Goal: Task Accomplishment & Management: Manage account settings

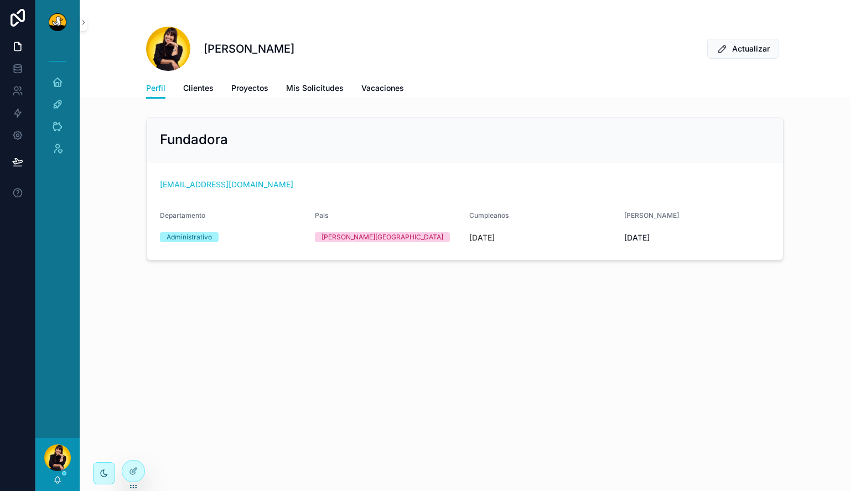
click at [796, 28] on div "[PERSON_NAME] Actualizar Perfil Perfil Clientes Proyectos Mis Solicitudes Vacac…" at bounding box center [465, 49] width 771 height 99
click at [610, 324] on div "Rachel Basulto Actualizar Perfil Perfil Clientes Proyectos Mis Solicitudes Vaca…" at bounding box center [465, 168] width 771 height 336
click at [65, 148] on div "Admin" at bounding box center [58, 149] width 18 height 18
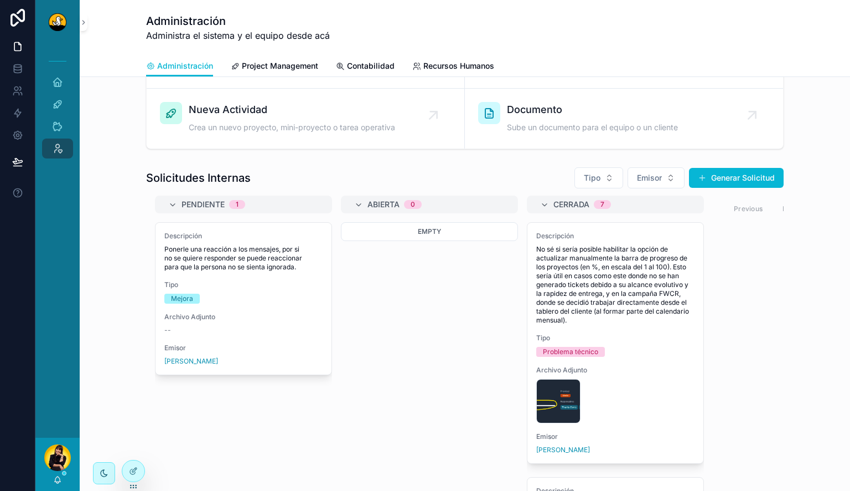
scroll to position [71, 0]
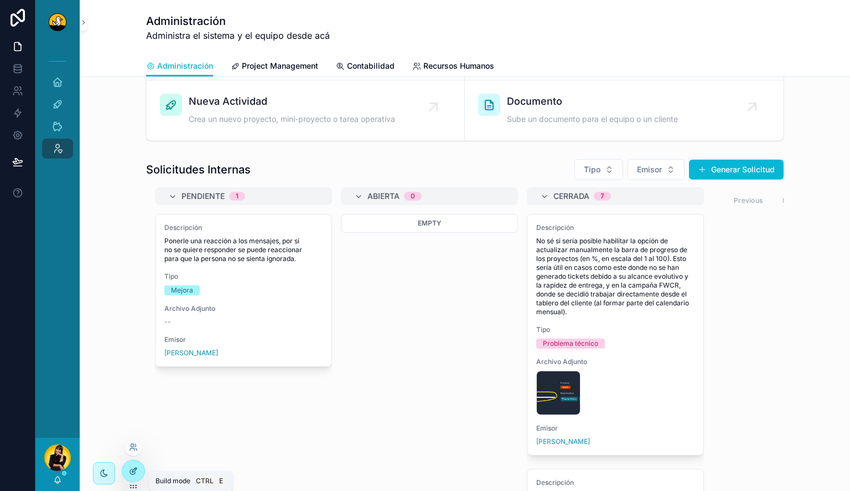
click at [133, 471] on icon at bounding box center [134, 469] width 4 height 4
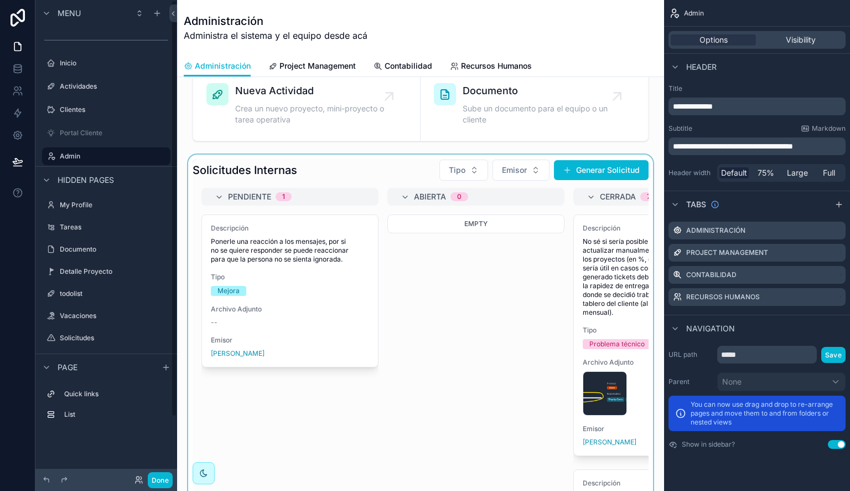
scroll to position [95, 0]
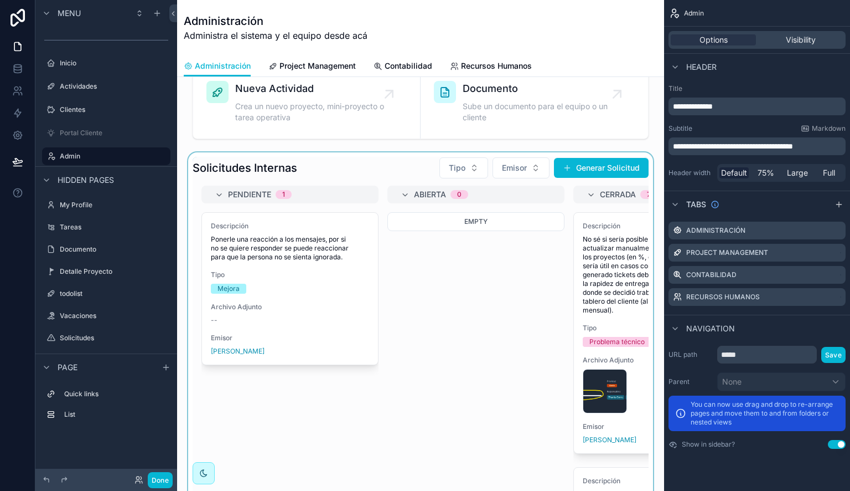
click at [493, 270] on div "scrollable content" at bounding box center [421, 355] width 470 height 406
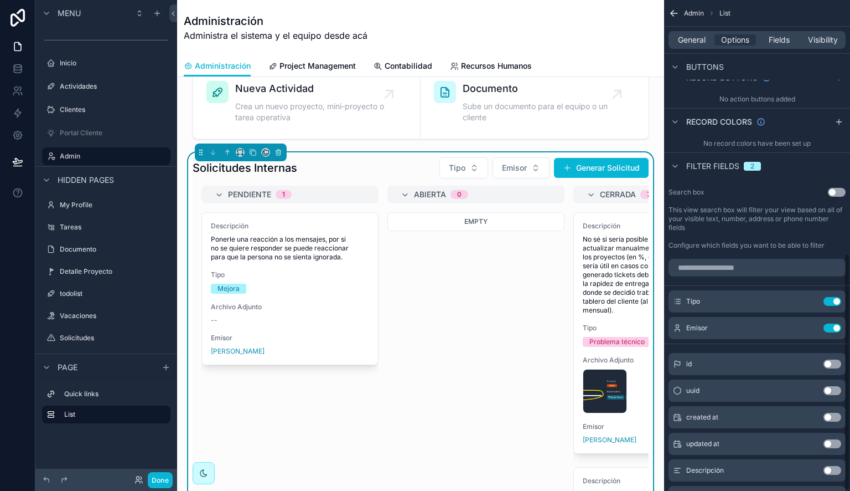
scroll to position [527, 0]
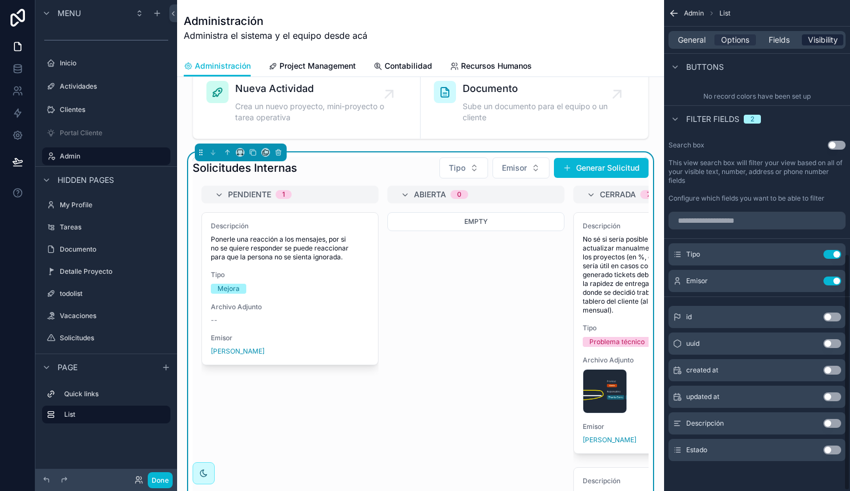
click at [813, 37] on span "Visibility" at bounding box center [823, 39] width 30 height 11
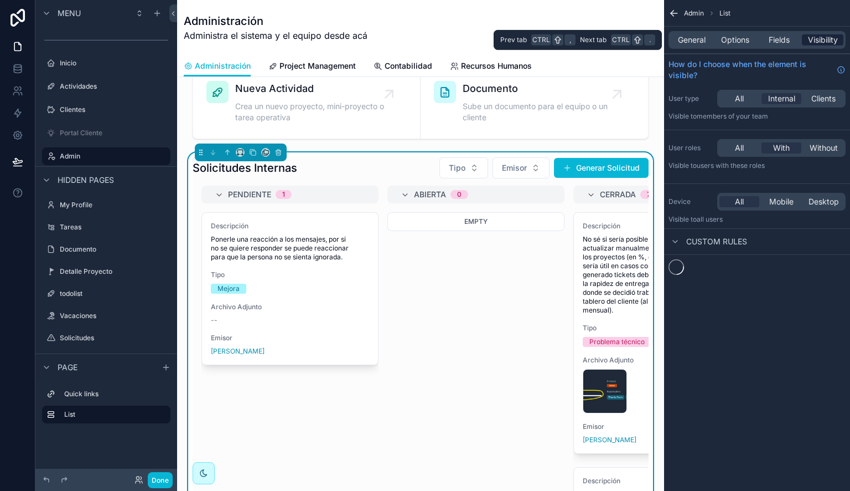
scroll to position [0, 0]
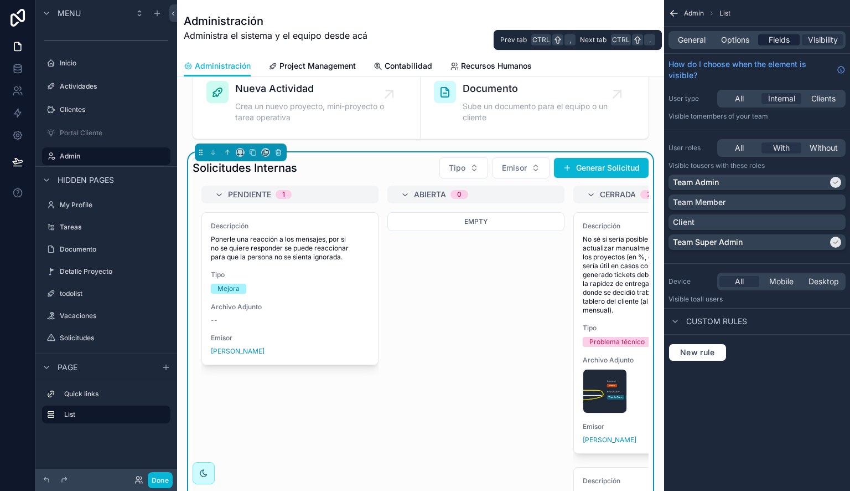
click at [783, 43] on span "Fields" at bounding box center [779, 39] width 21 height 11
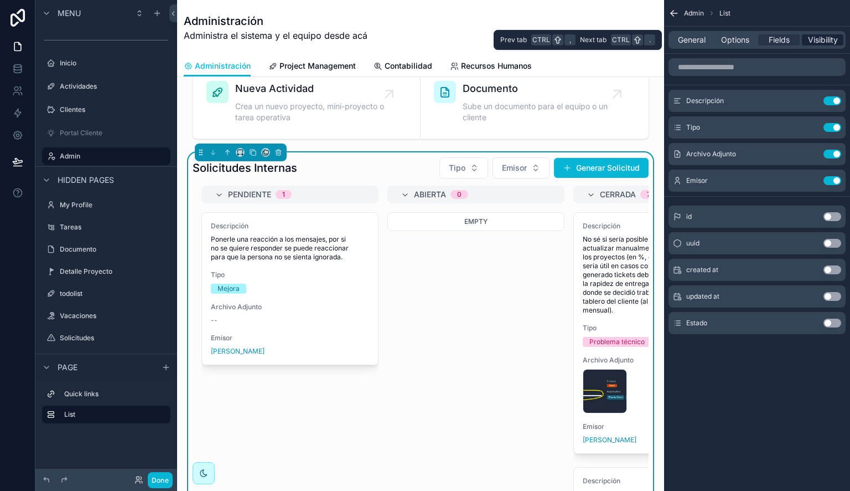
click at [819, 44] on span "Visibility" at bounding box center [823, 39] width 30 height 11
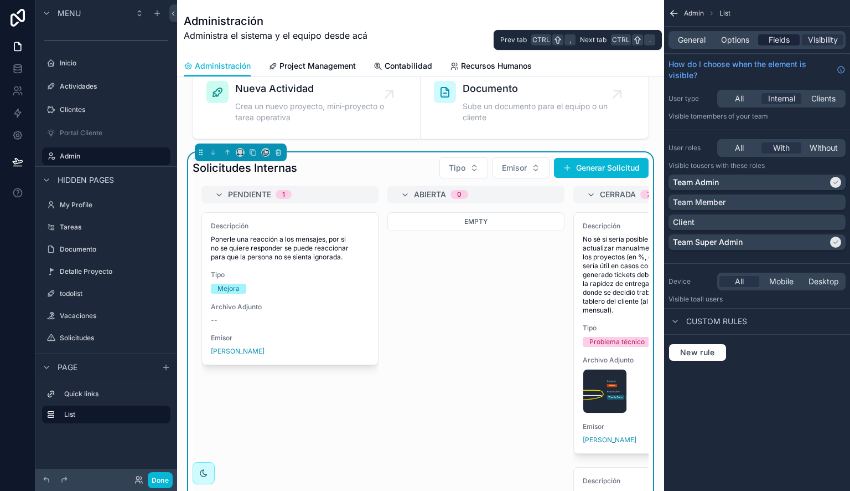
click at [785, 44] on span "Fields" at bounding box center [779, 39] width 21 height 11
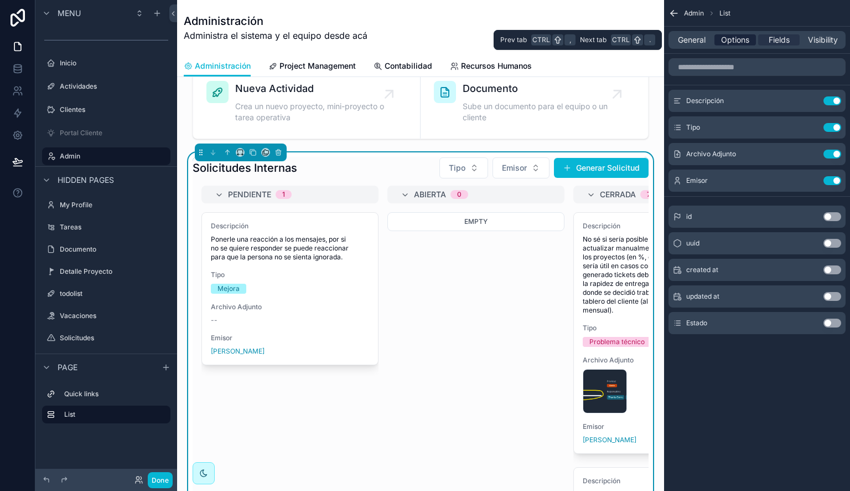
click at [748, 42] on span "Options" at bounding box center [735, 39] width 28 height 11
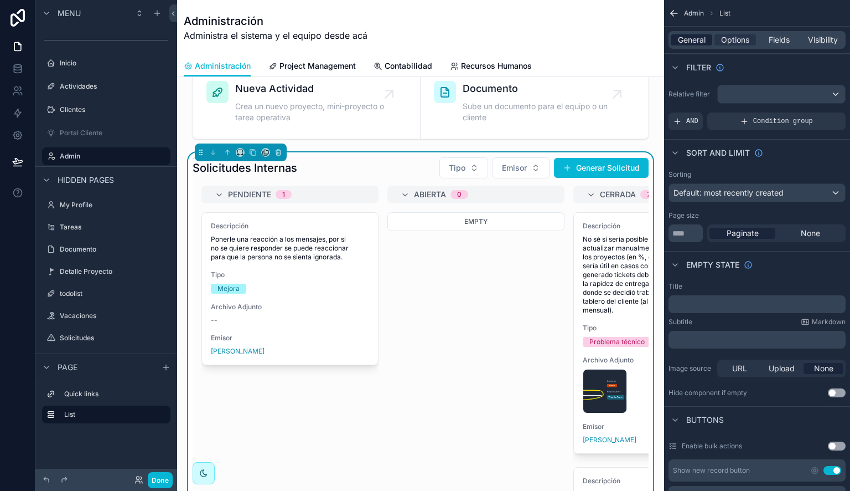
click at [702, 42] on span "General" at bounding box center [692, 39] width 28 height 11
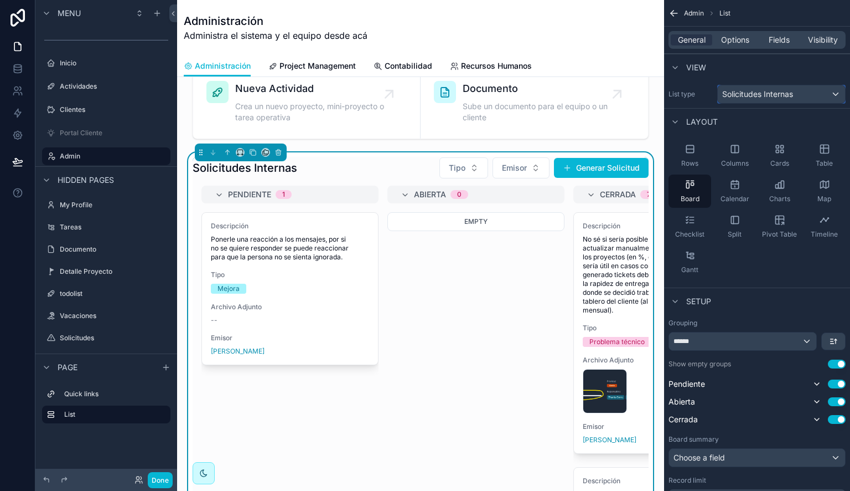
click at [835, 95] on div "Solicitudes Internas" at bounding box center [781, 94] width 127 height 18
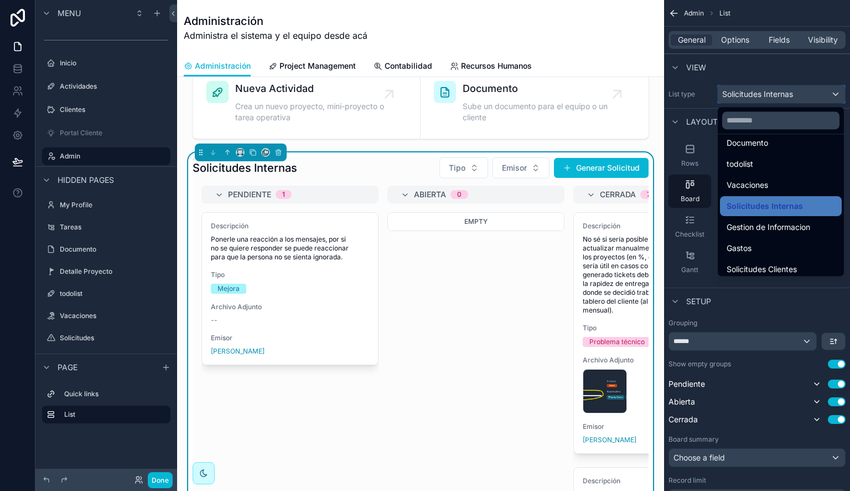
scroll to position [116, 0]
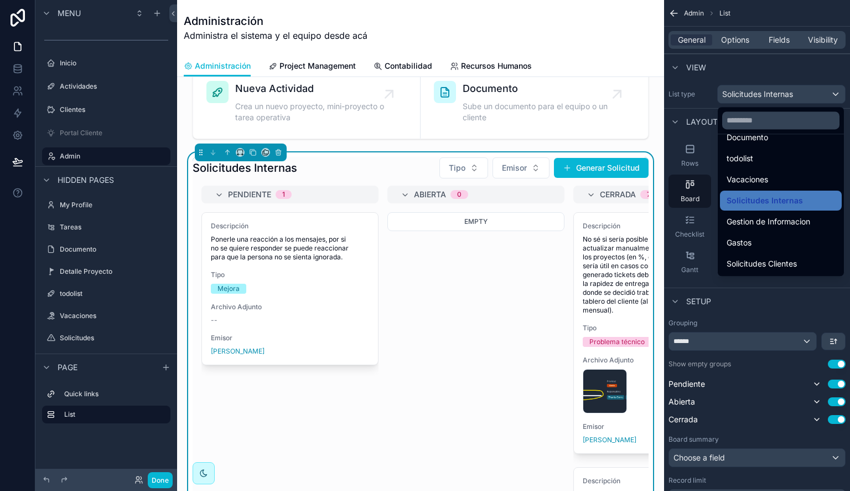
click at [822, 61] on div "scrollable content" at bounding box center [425, 245] width 850 height 491
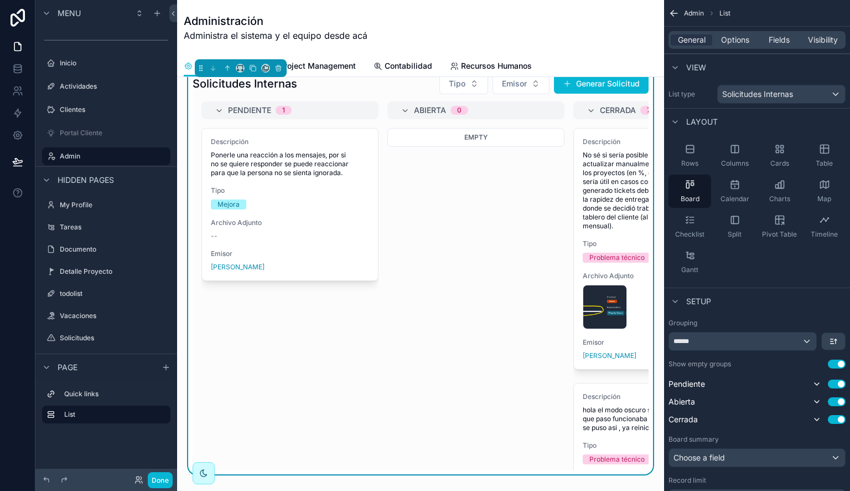
scroll to position [178, 0]
click at [253, 73] on button "scrollable content" at bounding box center [253, 69] width 12 height 12
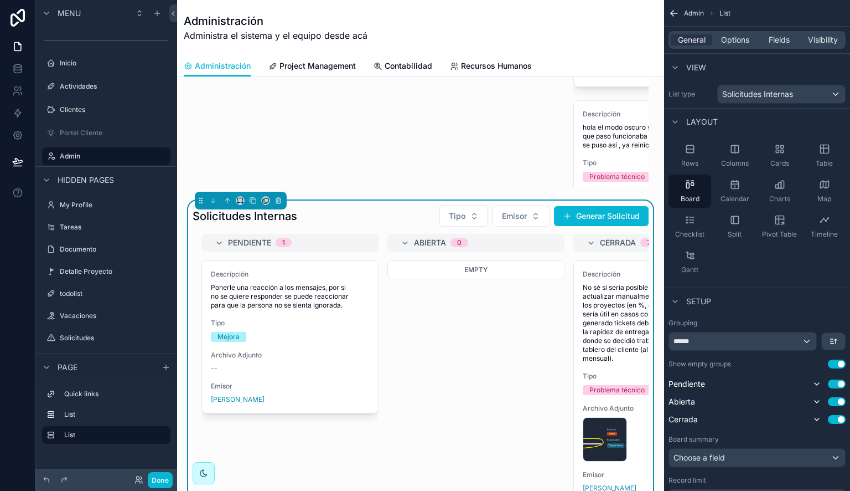
scroll to position [507, 0]
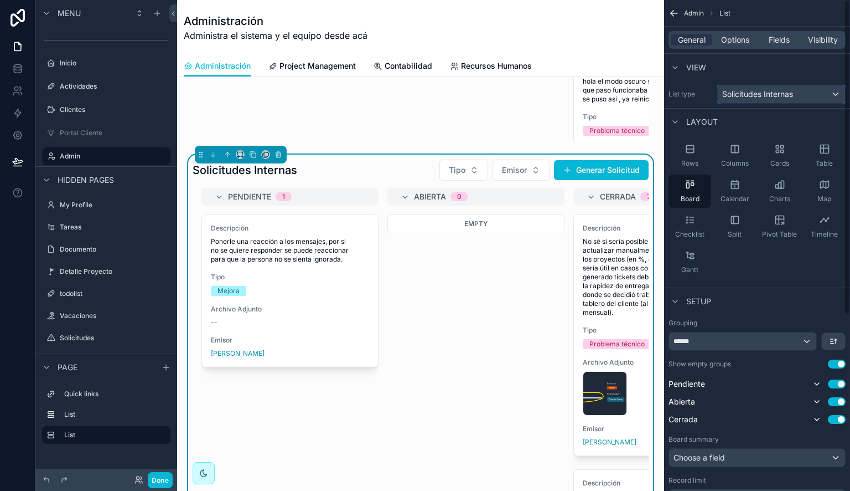
click at [779, 93] on span "Solicitudes Internas" at bounding box center [758, 94] width 71 height 11
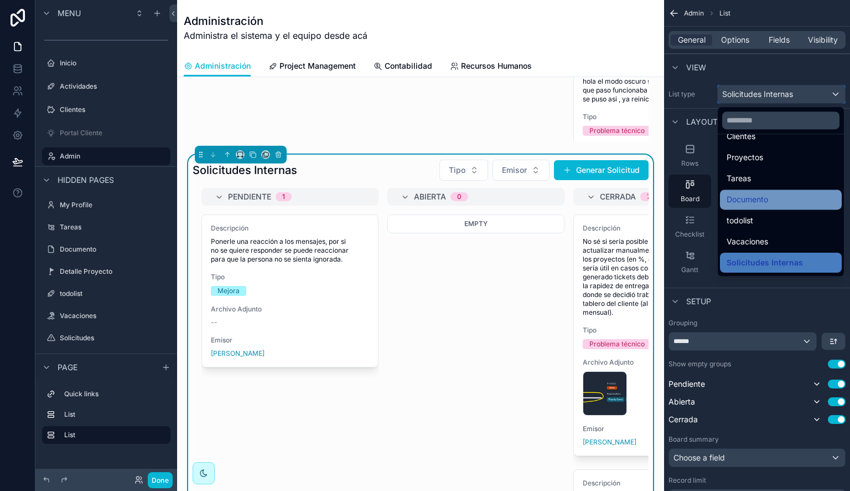
scroll to position [68, 0]
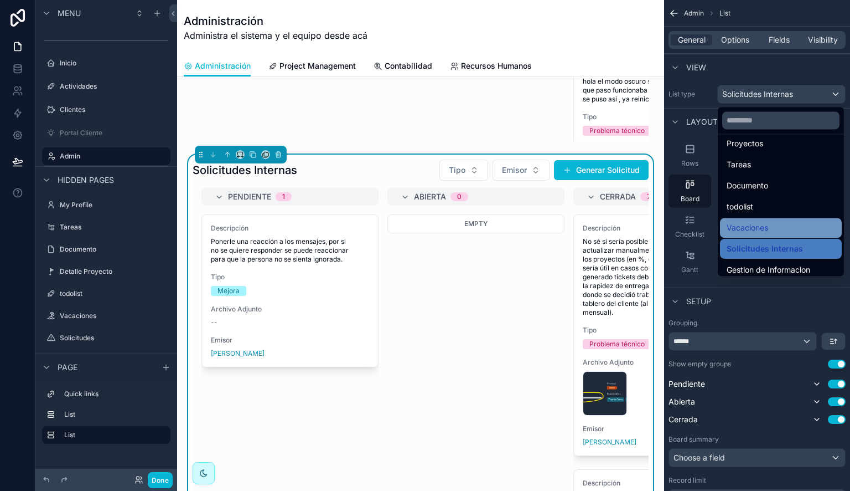
click at [768, 230] on span "Vacaciones" at bounding box center [748, 227] width 42 height 13
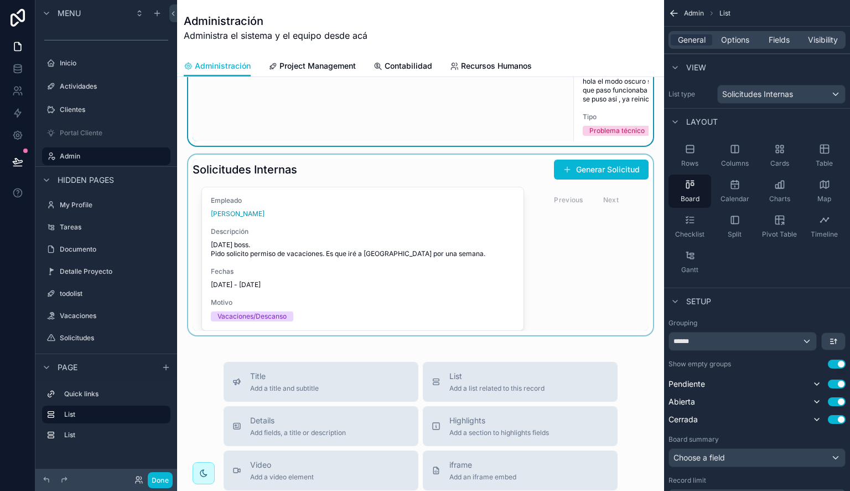
click at [613, 237] on div "scrollable content" at bounding box center [421, 244] width 470 height 181
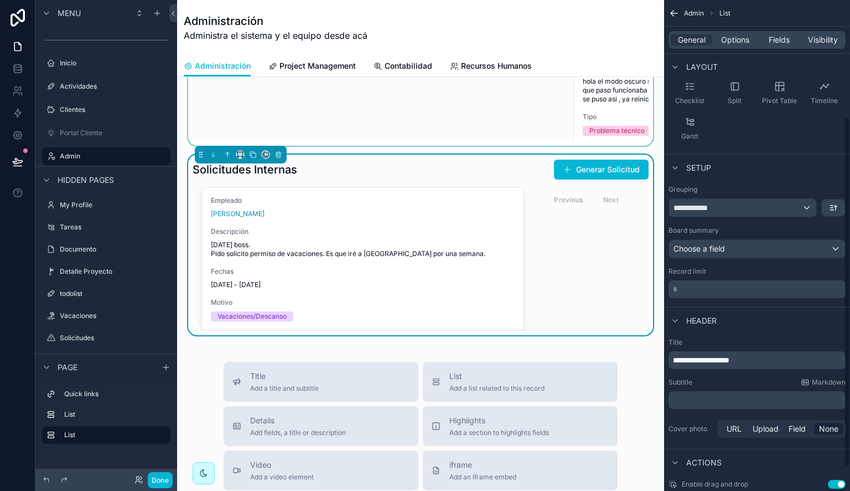
scroll to position [164, 0]
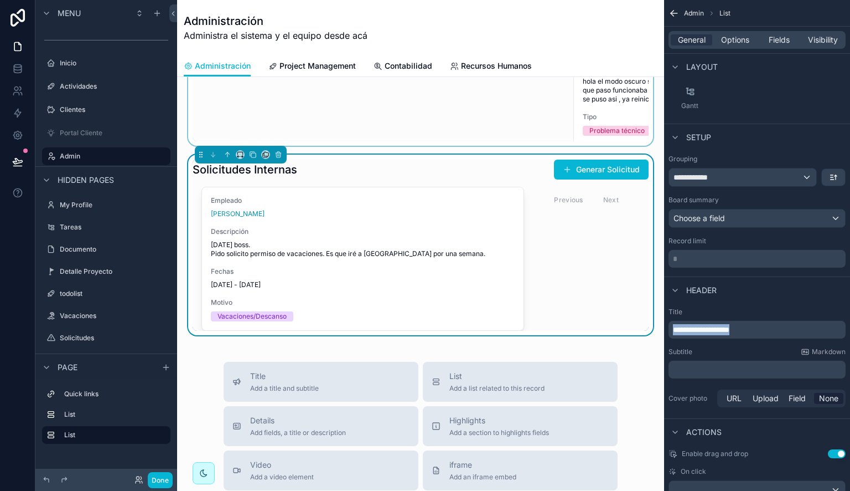
drag, startPoint x: 766, startPoint y: 324, endPoint x: 682, endPoint y: 338, distance: 84.7
click at [666, 341] on div "**********" at bounding box center [757, 358] width 186 height 111
click at [730, 329] on span "**********" at bounding box center [701, 330] width 56 height 8
click at [765, 332] on p "**********" at bounding box center [758, 329] width 171 height 11
drag, startPoint x: 765, startPoint y: 332, endPoint x: 715, endPoint y: 329, distance: 50.5
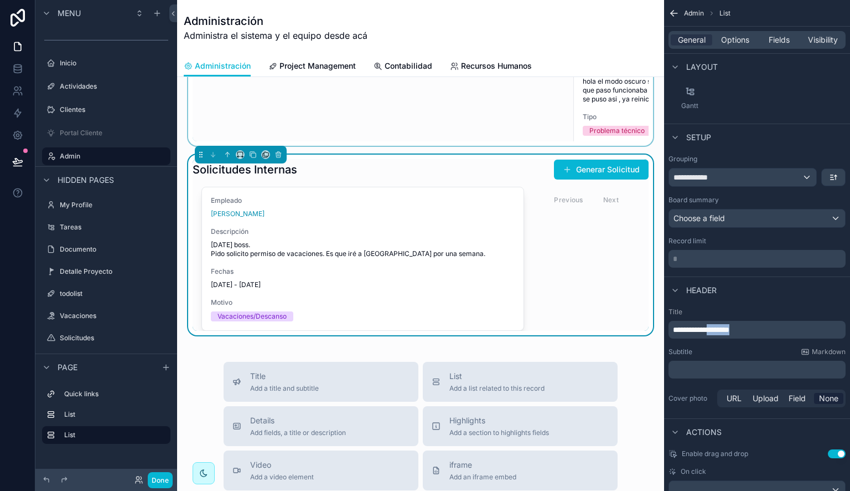
click at [715, 329] on p "**********" at bounding box center [758, 329] width 171 height 11
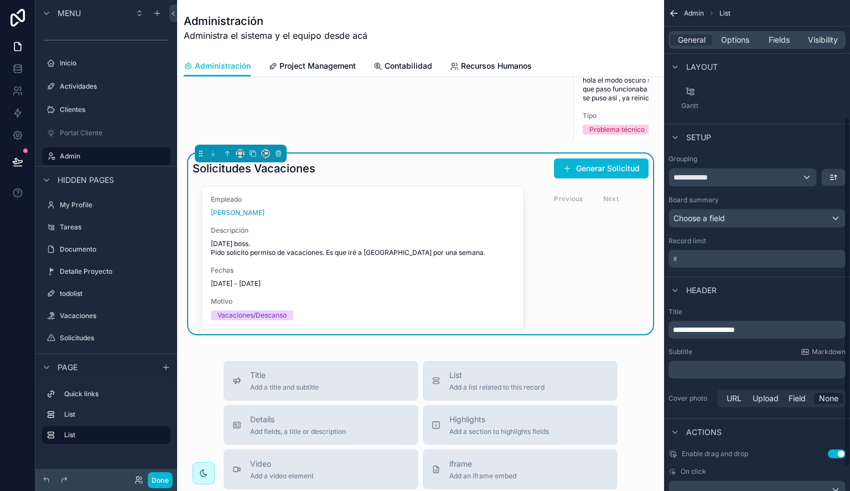
click at [679, 331] on span "**********" at bounding box center [704, 330] width 62 height 8
click at [711, 346] on div "**********" at bounding box center [757, 358] width 186 height 111
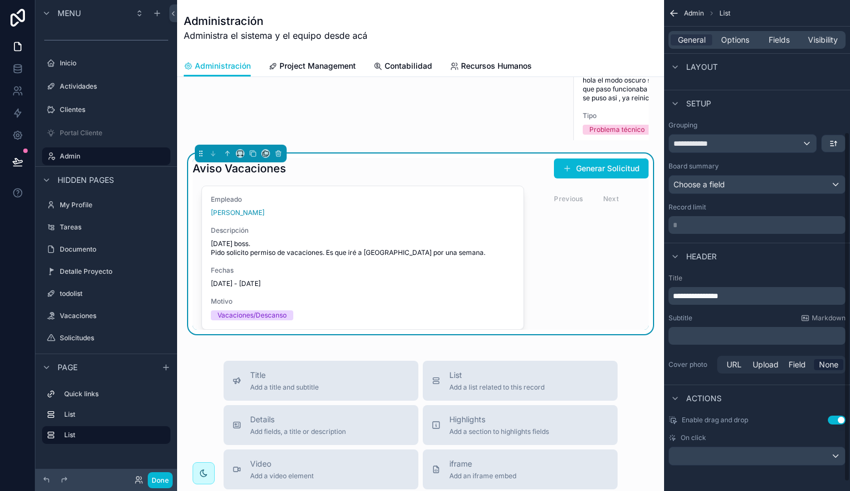
scroll to position [0, 0]
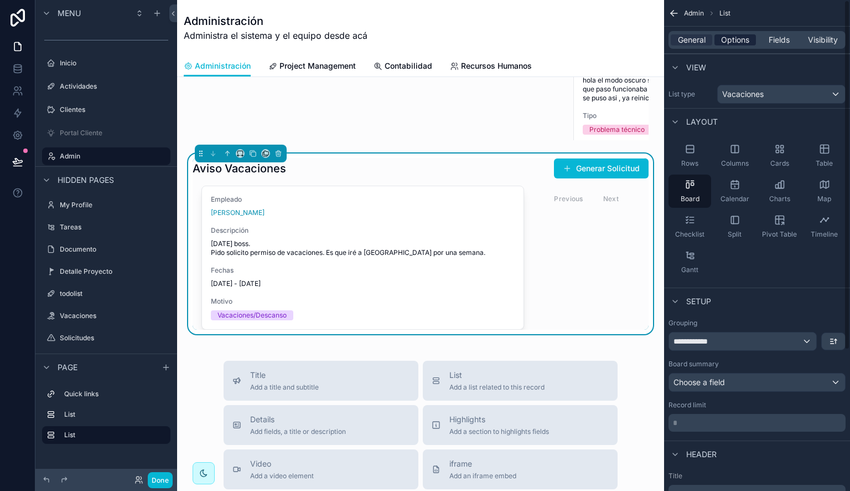
click at [741, 43] on span "Options" at bounding box center [735, 39] width 28 height 11
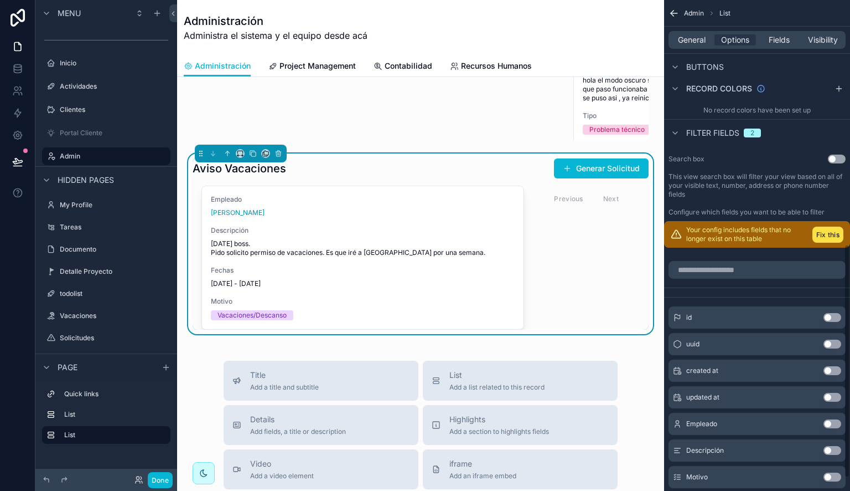
scroll to position [513, 0]
click at [829, 231] on button "Fix this" at bounding box center [828, 234] width 31 height 16
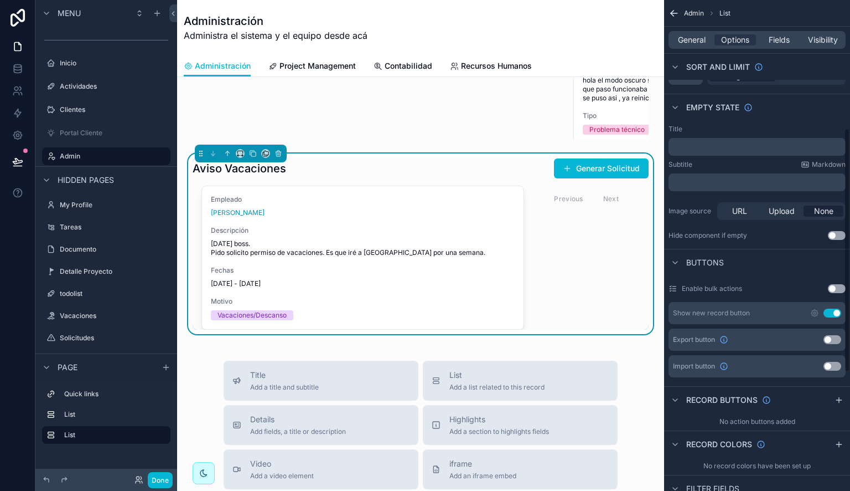
scroll to position [0, 0]
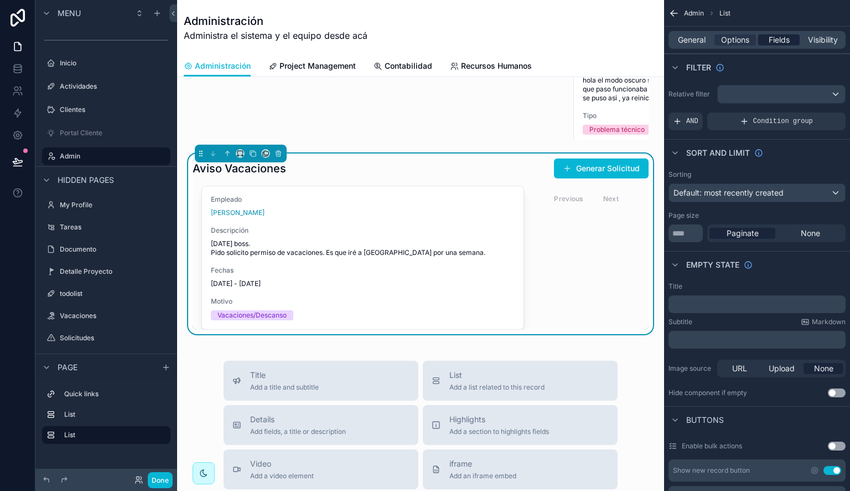
click at [779, 44] on span "Fields" at bounding box center [779, 39] width 21 height 11
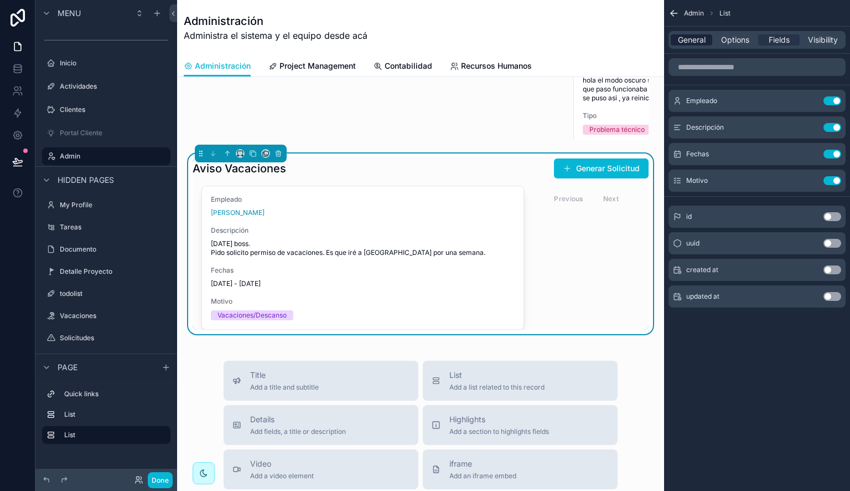
click at [691, 37] on span "General" at bounding box center [692, 39] width 28 height 11
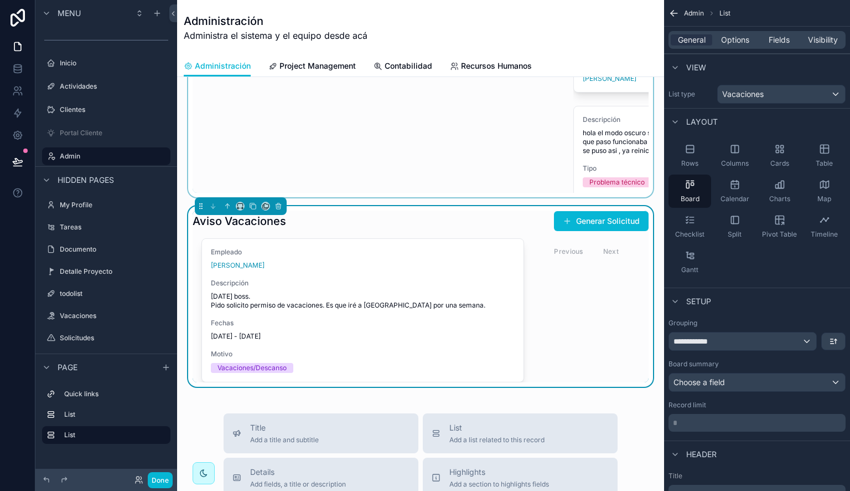
scroll to position [544, 0]
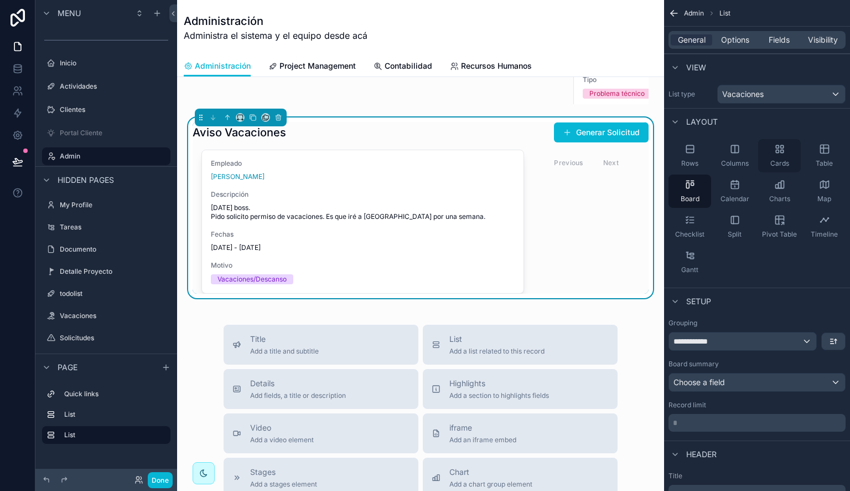
click at [781, 153] on icon "scrollable content" at bounding box center [780, 148] width 11 height 11
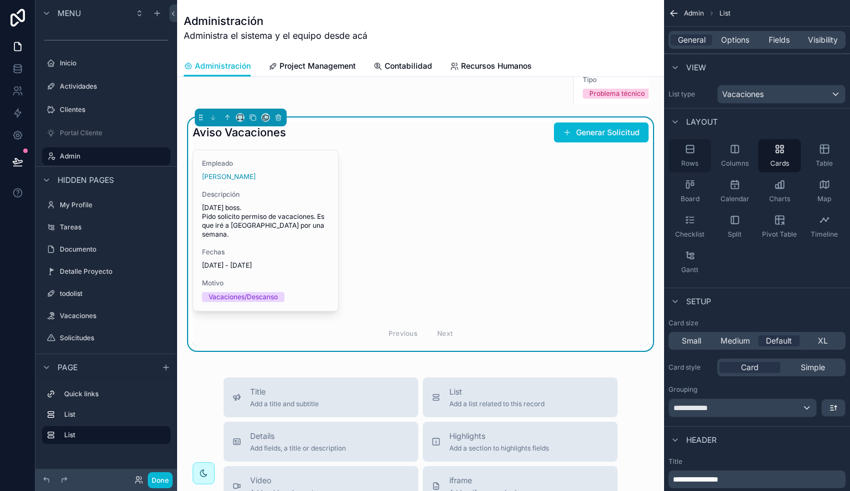
click at [678, 164] on div "Rows" at bounding box center [690, 155] width 43 height 33
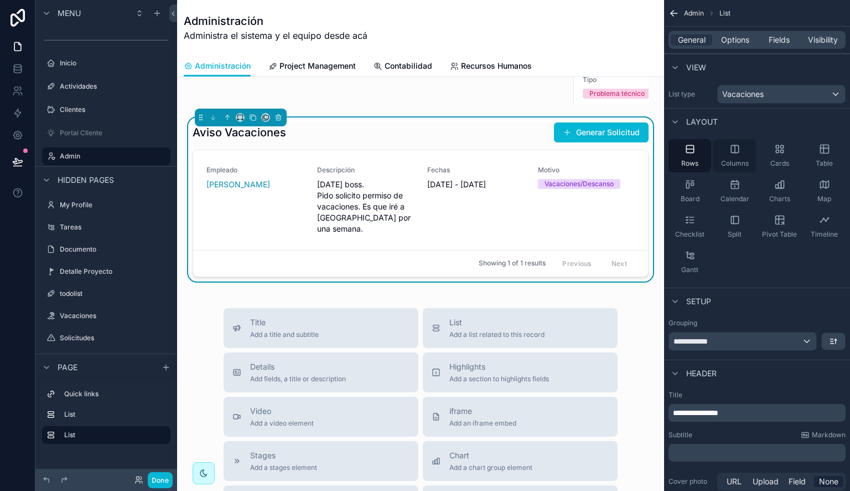
click at [733, 154] on div "Columns" at bounding box center [735, 155] width 43 height 33
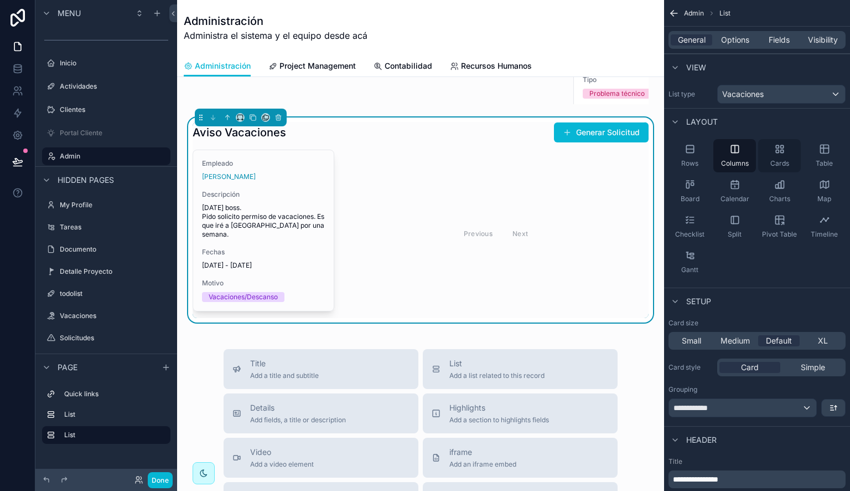
click at [775, 151] on icon "scrollable content" at bounding box center [780, 148] width 11 height 11
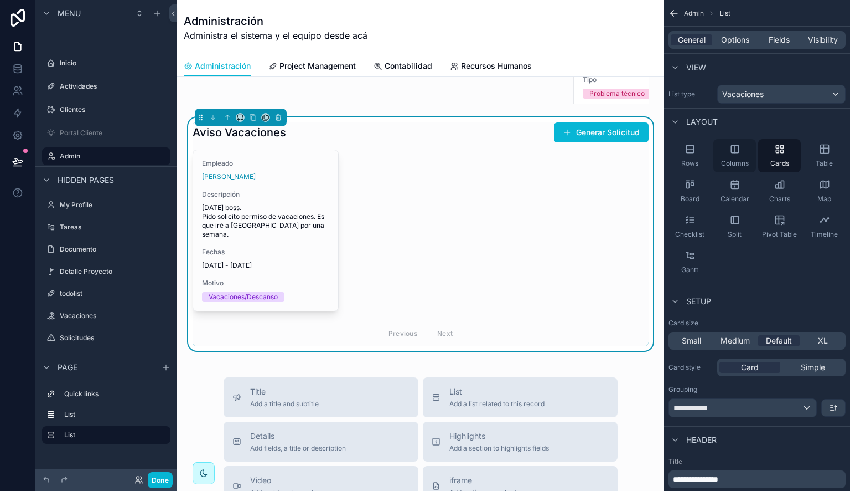
click at [754, 155] on div "Columns" at bounding box center [735, 155] width 43 height 33
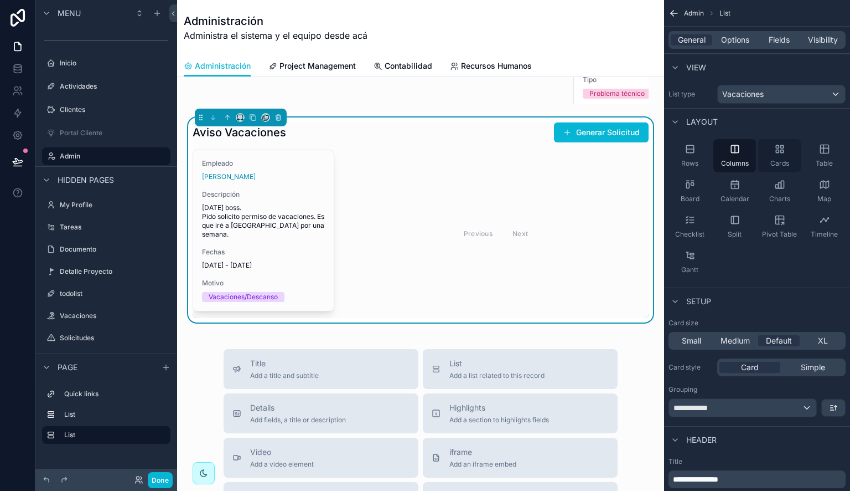
click at [793, 154] on div "Cards" at bounding box center [780, 155] width 43 height 33
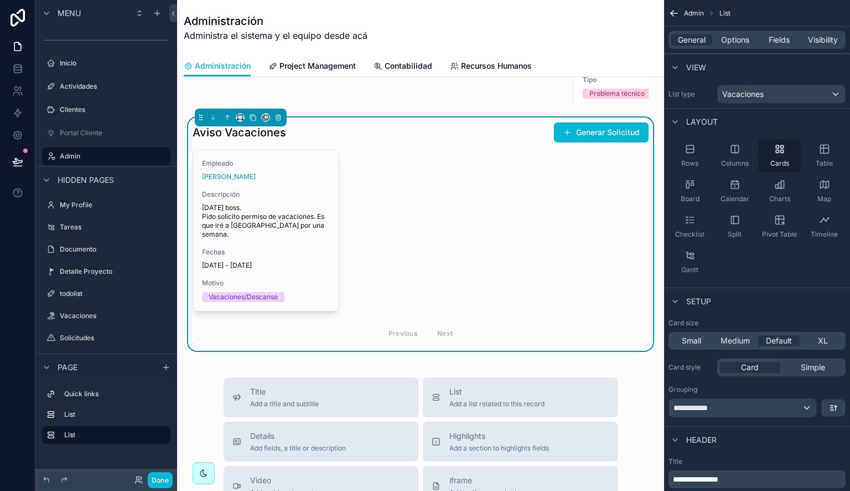
click at [764, 154] on div "Cards" at bounding box center [780, 155] width 43 height 33
click at [743, 154] on div "Columns" at bounding box center [735, 155] width 43 height 33
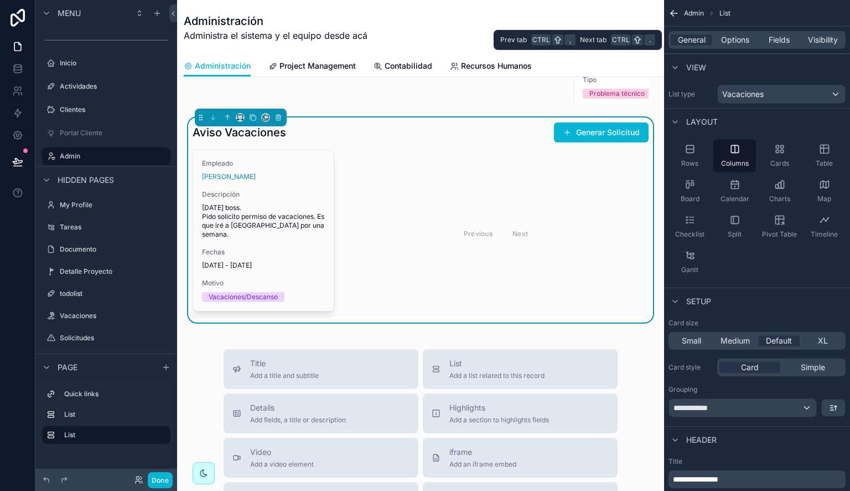
click at [782, 33] on div "General Options Fields Visibility" at bounding box center [757, 40] width 177 height 18
click at [782, 43] on span "Fields" at bounding box center [779, 39] width 21 height 11
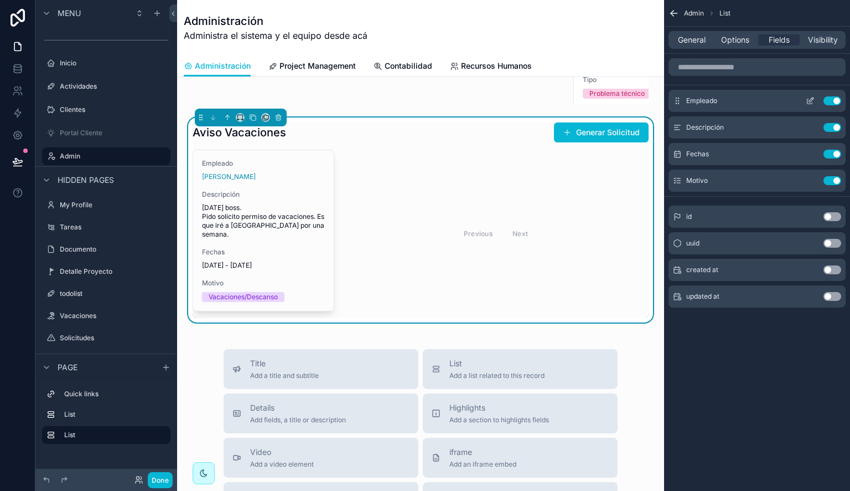
click at [808, 103] on icon "scrollable content" at bounding box center [810, 101] width 5 height 5
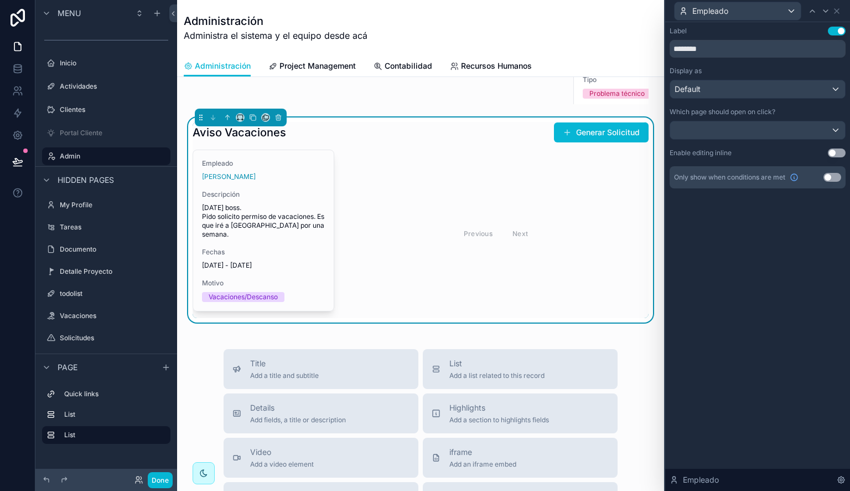
click at [838, 30] on button "Use setting" at bounding box center [837, 31] width 18 height 9
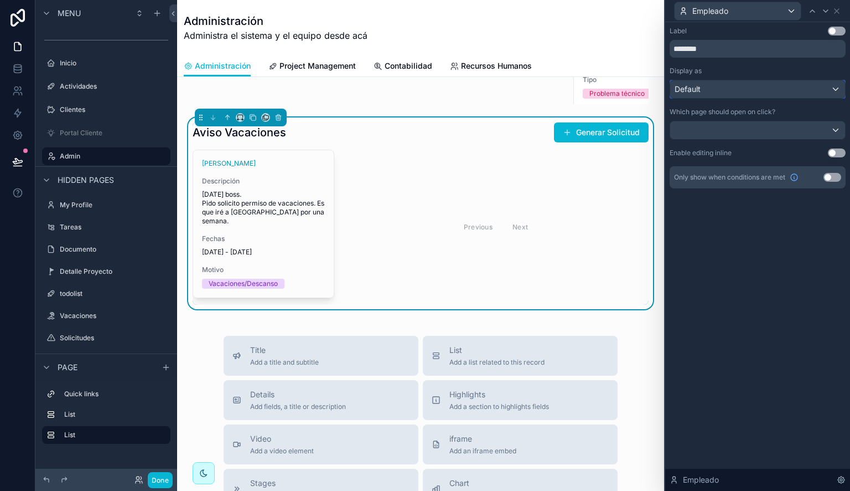
click at [787, 82] on div "Default" at bounding box center [758, 89] width 175 height 18
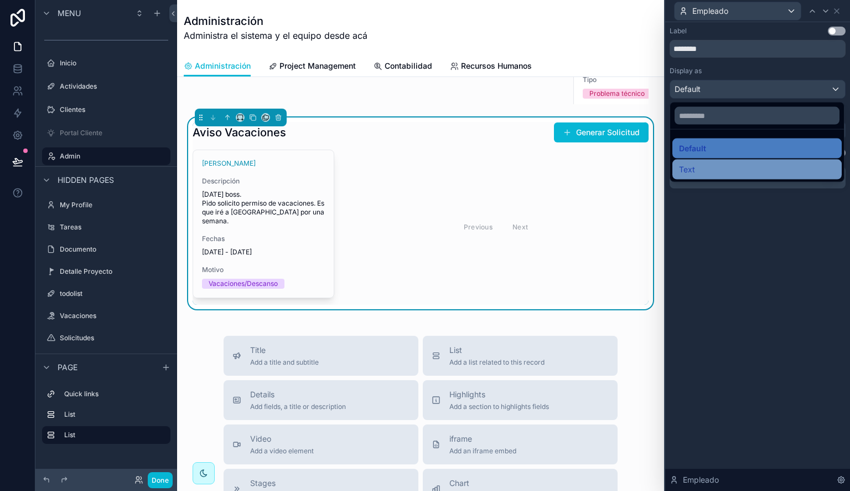
click at [745, 163] on div "Text" at bounding box center [757, 169] width 156 height 13
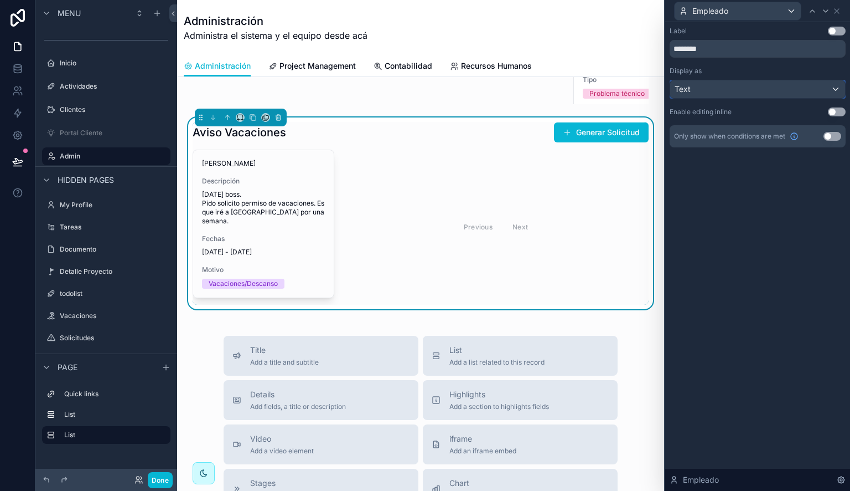
click at [744, 90] on div "Text" at bounding box center [758, 89] width 175 height 18
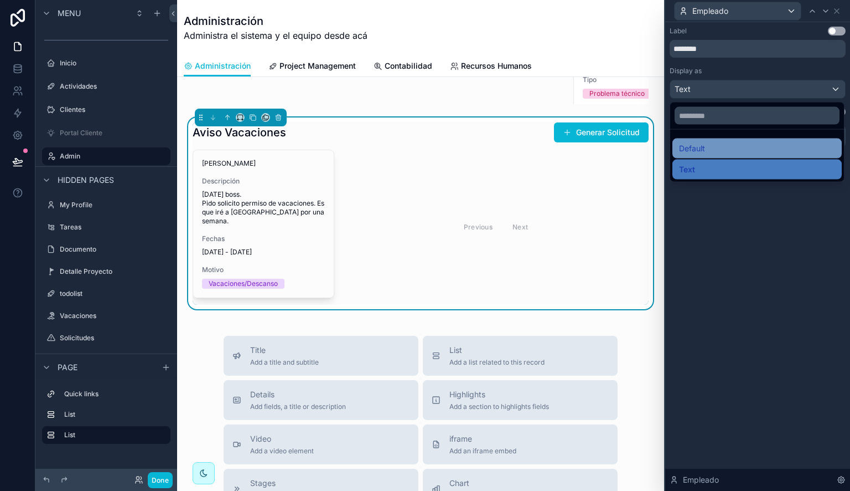
click at [734, 147] on div "Default" at bounding box center [757, 148] width 156 height 13
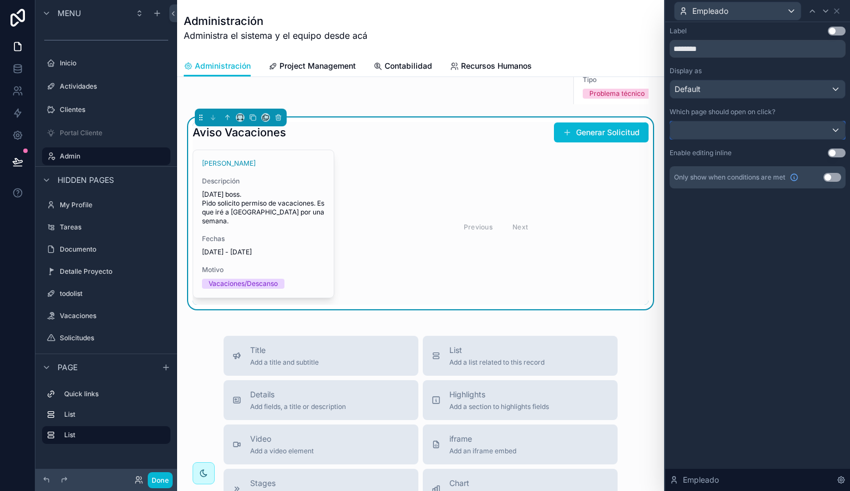
click at [806, 132] on div at bounding box center [758, 130] width 175 height 18
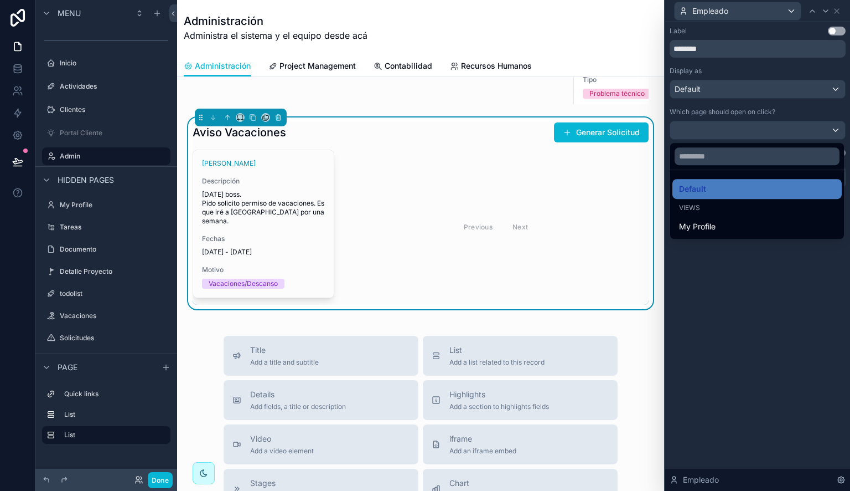
click at [731, 256] on div at bounding box center [758, 245] width 185 height 491
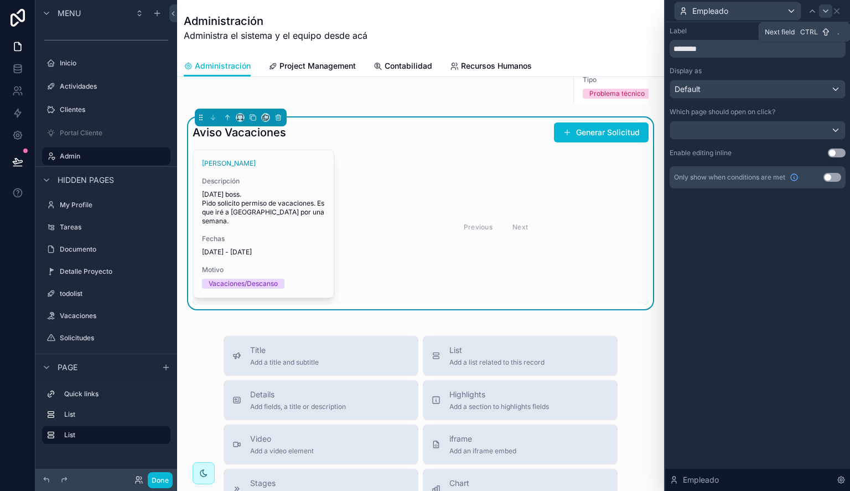
click at [827, 13] on icon at bounding box center [826, 11] width 9 height 9
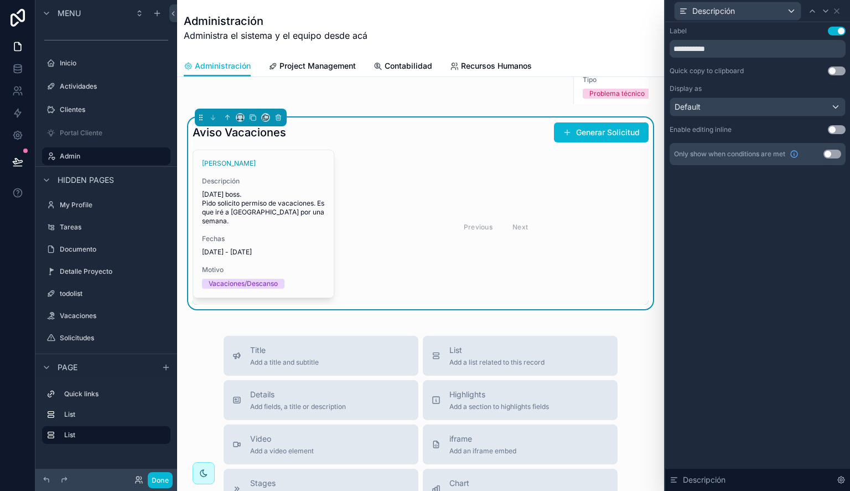
click at [836, 33] on button "Use setting" at bounding box center [837, 31] width 18 height 9
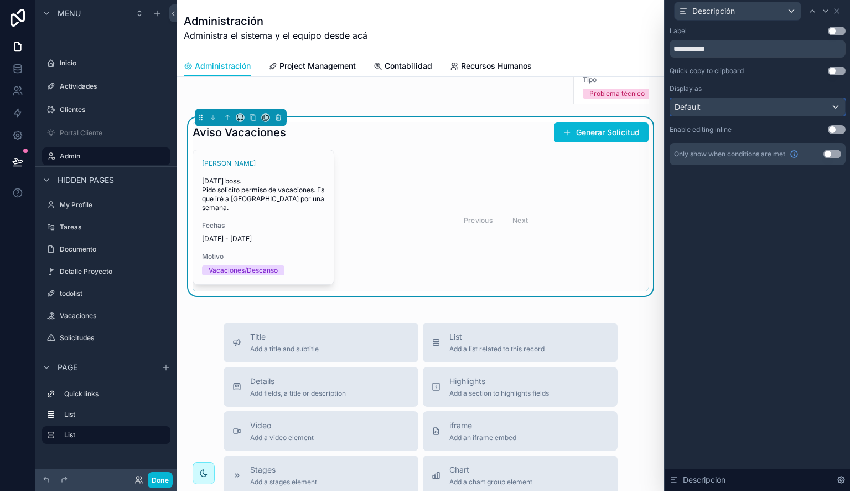
click at [781, 105] on div "Default" at bounding box center [758, 107] width 175 height 18
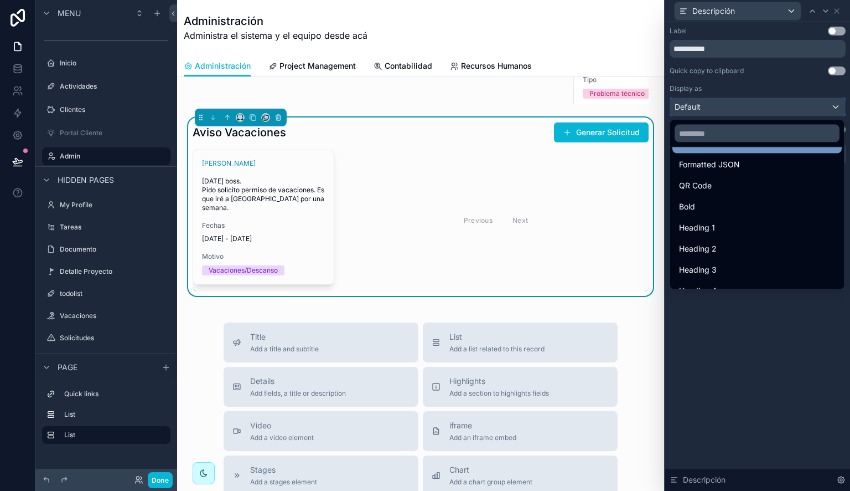
scroll to position [121, 0]
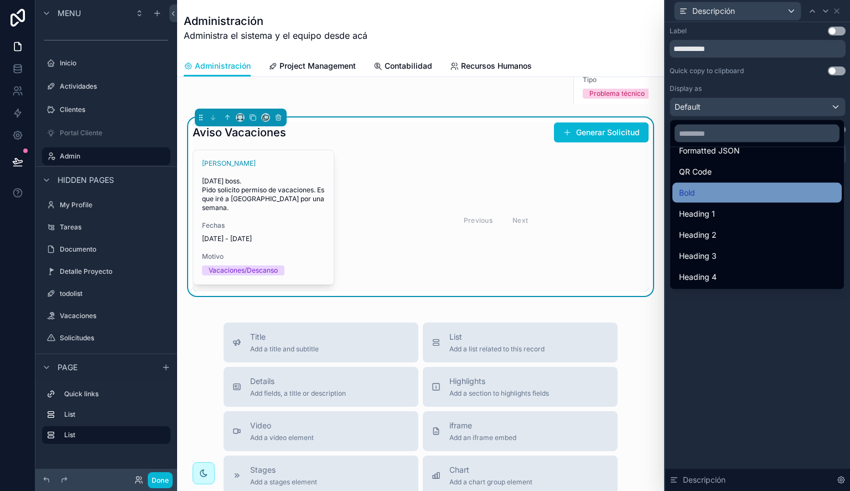
click at [742, 188] on div "Bold" at bounding box center [757, 192] width 156 height 13
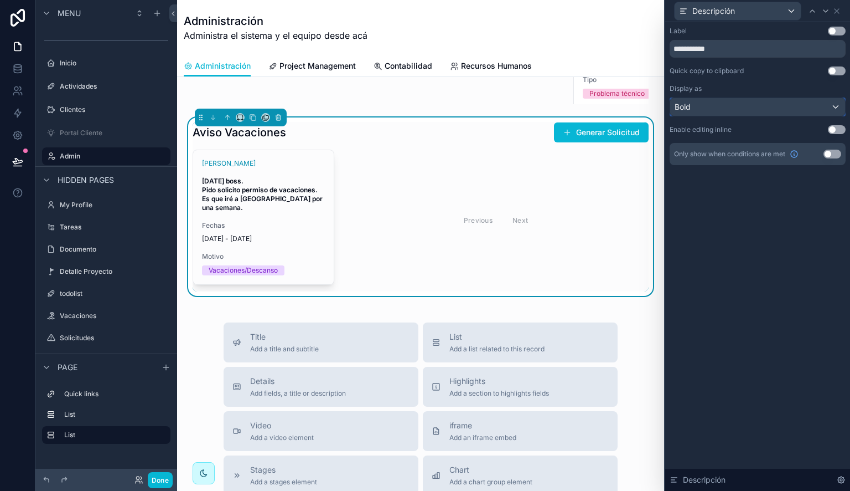
click at [778, 112] on div "Bold" at bounding box center [758, 107] width 175 height 18
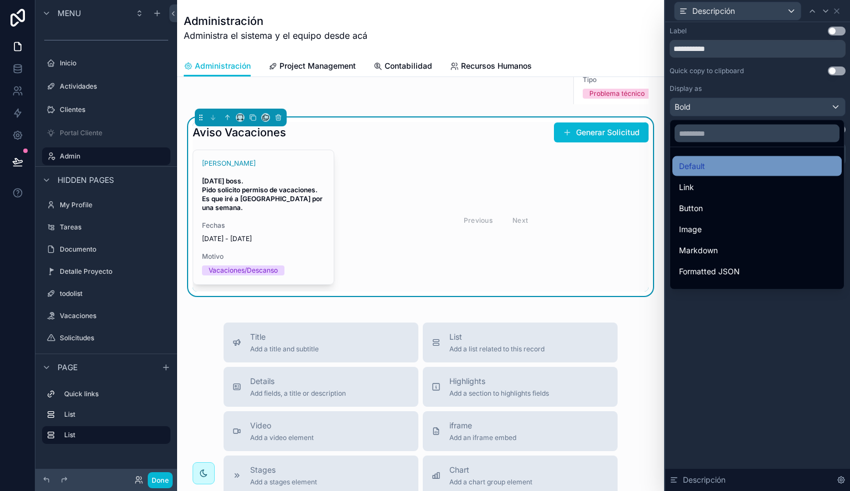
click at [769, 163] on div "Default" at bounding box center [757, 165] width 156 height 13
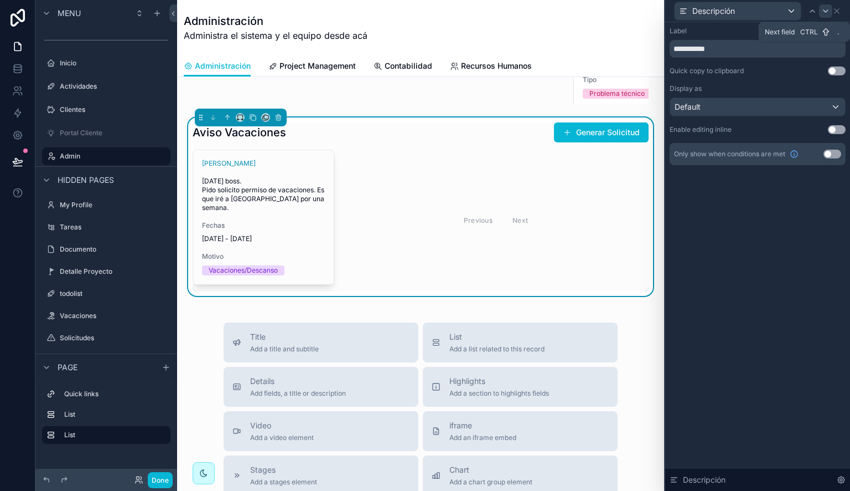
click at [824, 8] on icon at bounding box center [826, 11] width 9 height 9
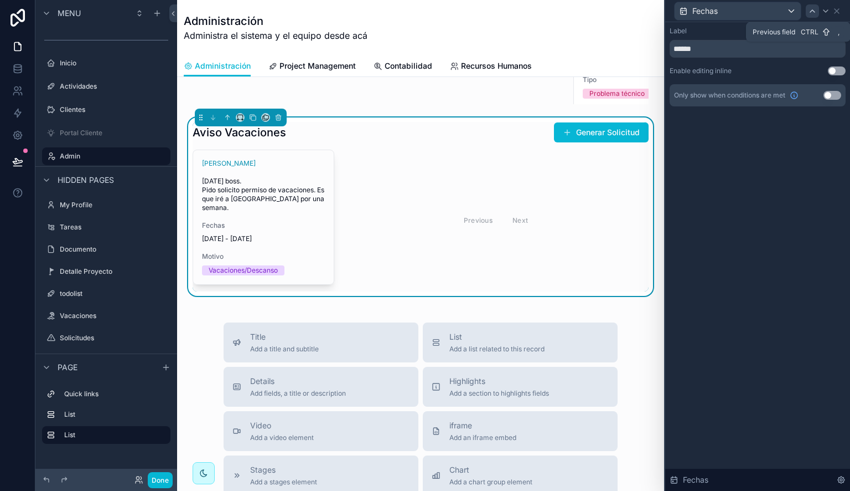
click at [819, 13] on div at bounding box center [812, 10] width 13 height 13
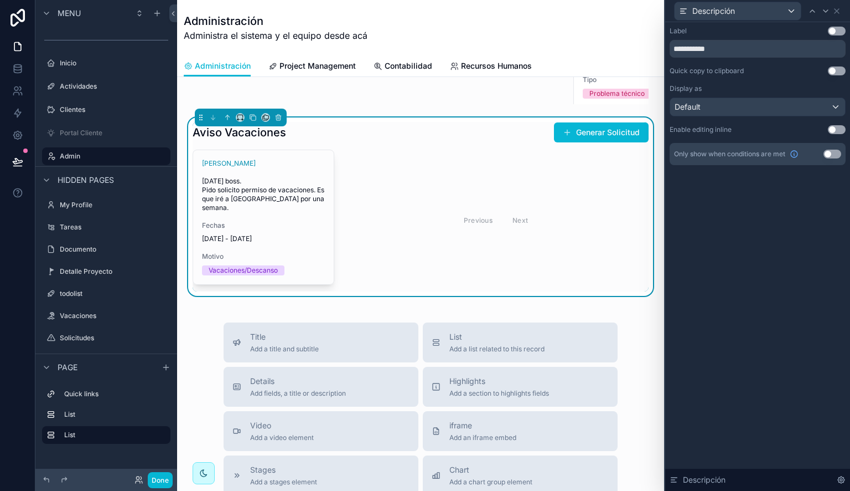
click at [839, 15] on div "Descripción" at bounding box center [758, 11] width 176 height 22
click at [838, 9] on icon at bounding box center [837, 11] width 4 height 4
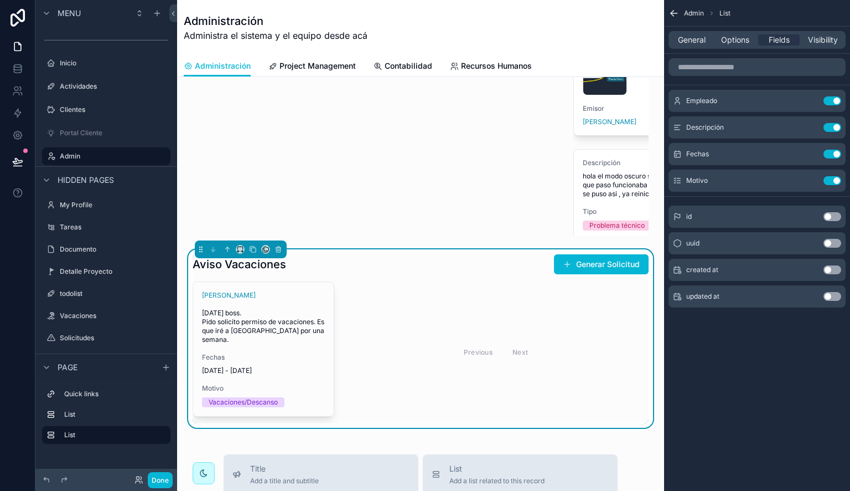
scroll to position [406, 0]
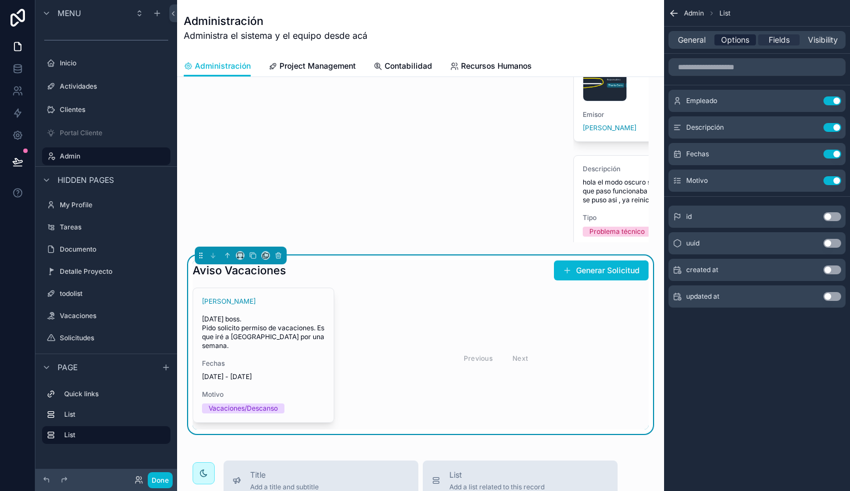
click at [748, 39] on span "Options" at bounding box center [735, 39] width 28 height 11
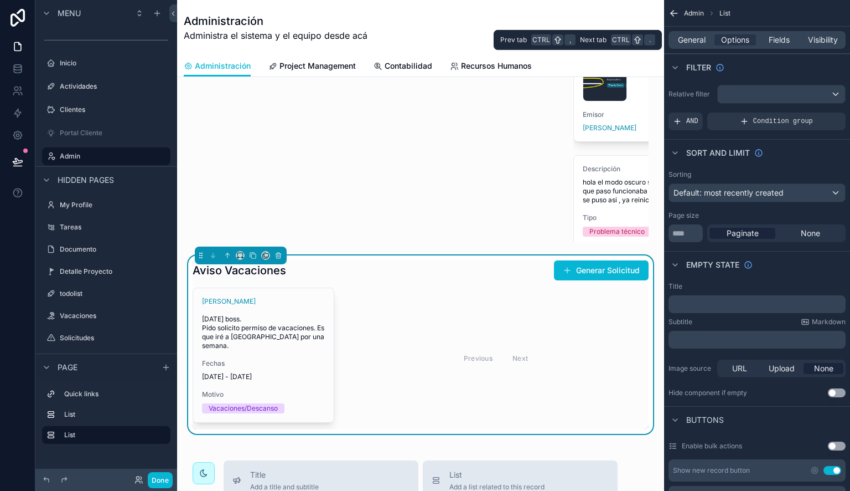
click at [682, 33] on div "General Options Fields Visibility" at bounding box center [757, 40] width 177 height 18
click at [682, 34] on span "General" at bounding box center [692, 39] width 28 height 11
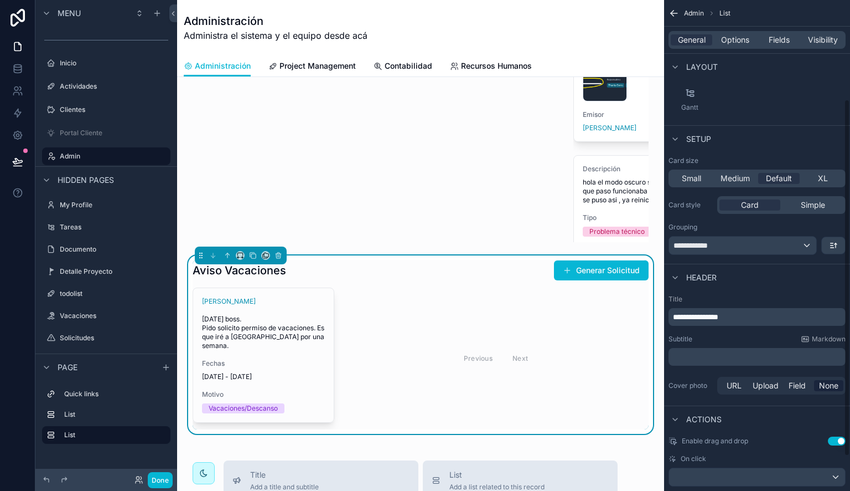
scroll to position [129, 0]
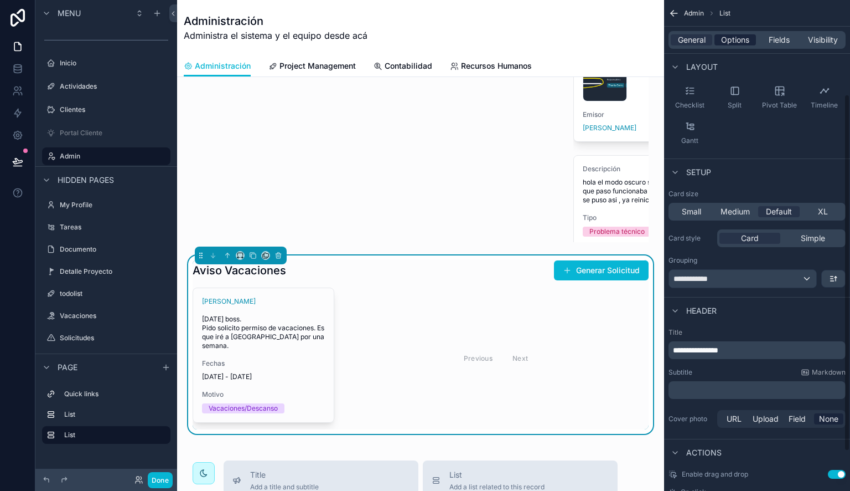
click at [745, 41] on span "Options" at bounding box center [735, 39] width 28 height 11
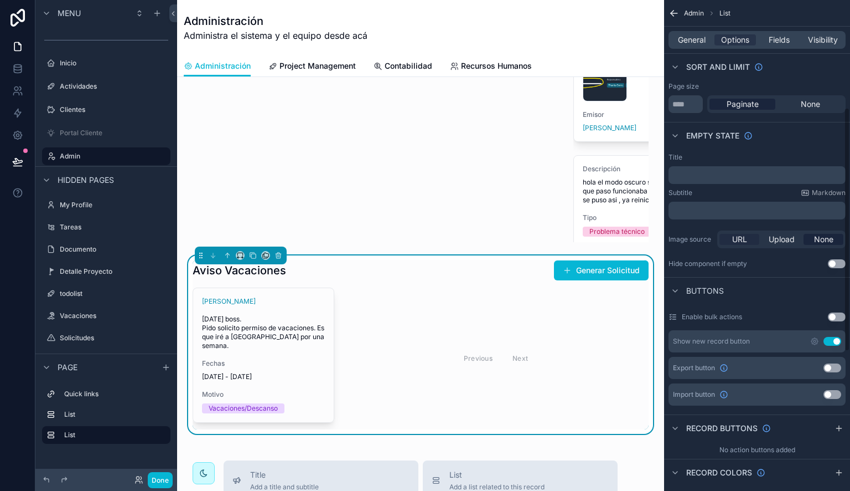
scroll to position [235, 0]
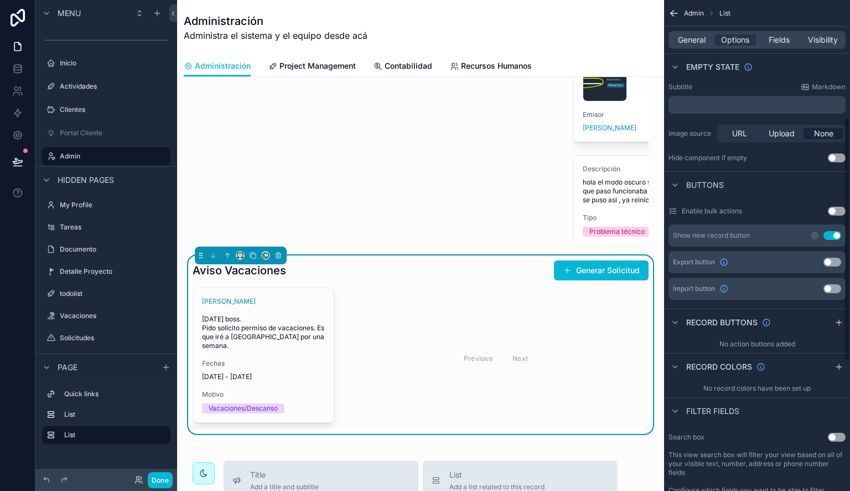
click at [831, 237] on button "Use setting" at bounding box center [833, 235] width 18 height 9
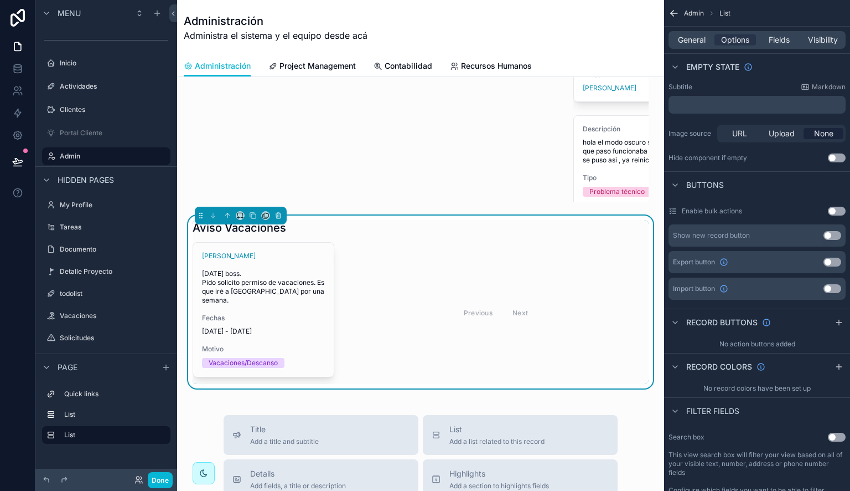
scroll to position [447, 0]
click at [161, 480] on button "Done" at bounding box center [160, 480] width 25 height 16
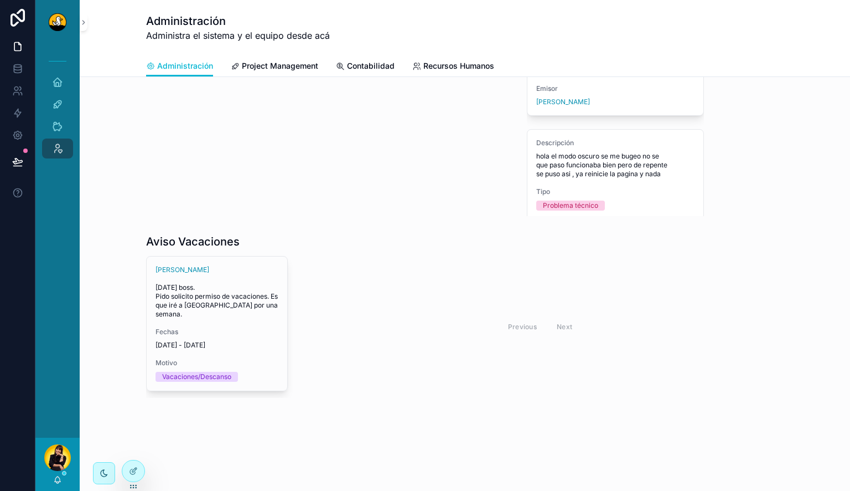
scroll to position [417, 0]
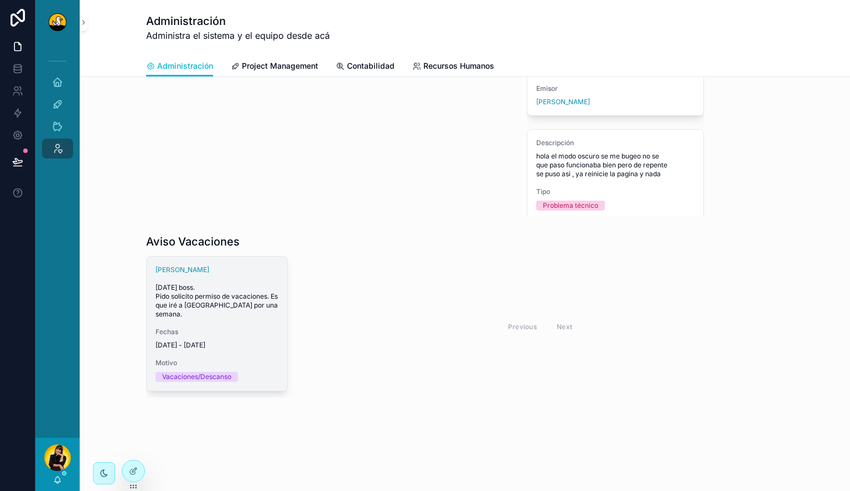
click at [250, 311] on span "Holi boss. Pido solicito permiso de vacaciones. Es que iré a Guatemala por una …" at bounding box center [217, 300] width 123 height 35
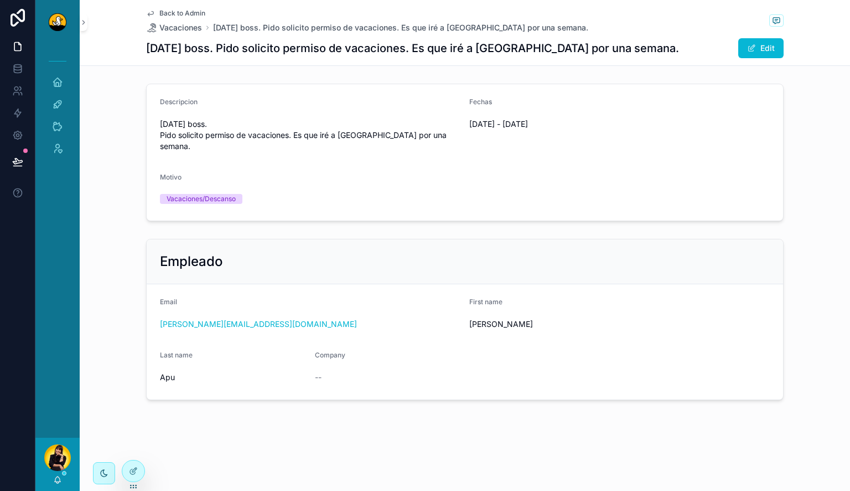
click at [183, 12] on span "Back to Admin" at bounding box center [182, 13] width 46 height 9
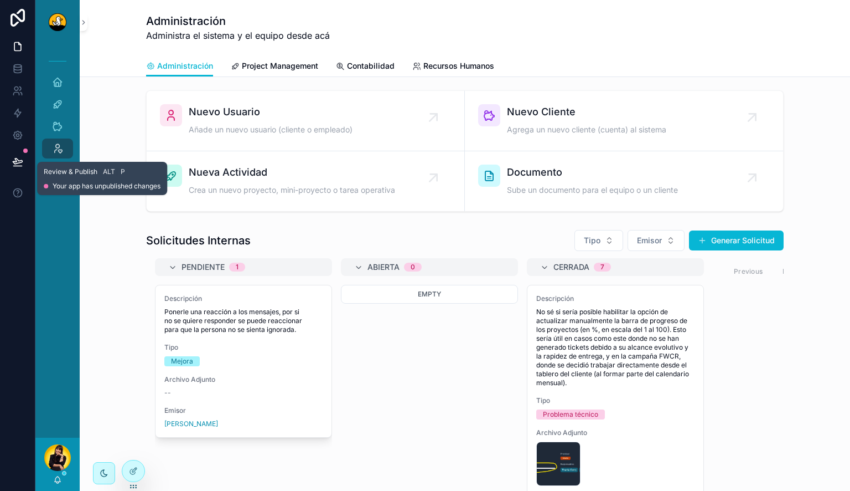
click at [20, 166] on icon at bounding box center [17, 161] width 11 height 11
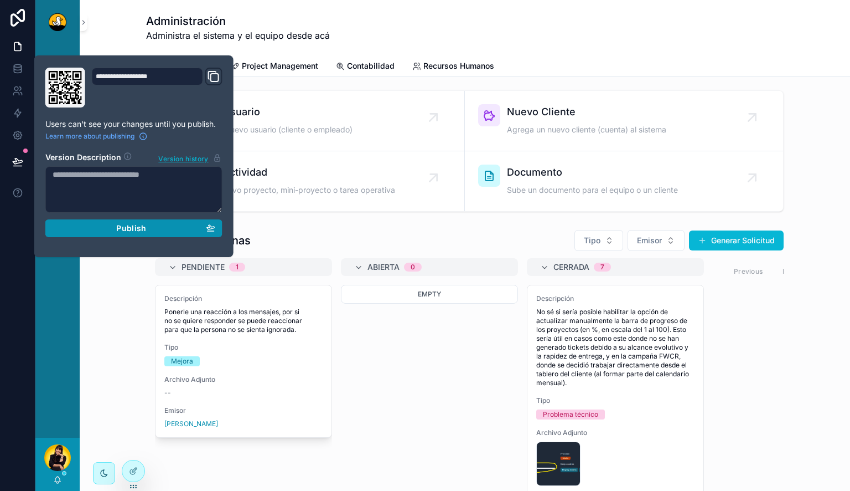
click at [127, 235] on button "Publish" at bounding box center [133, 228] width 177 height 18
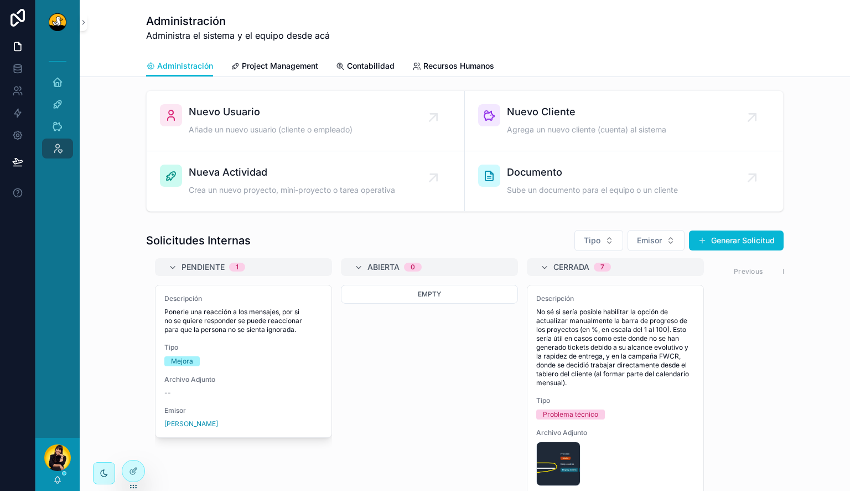
click at [118, 334] on div "Solicitudes Internas Tipo Emisor Generar Solicitud Pendiente 1 Descripción Pone…" at bounding box center [465, 428] width 753 height 406
click at [16, 138] on icon at bounding box center [17, 135] width 11 height 11
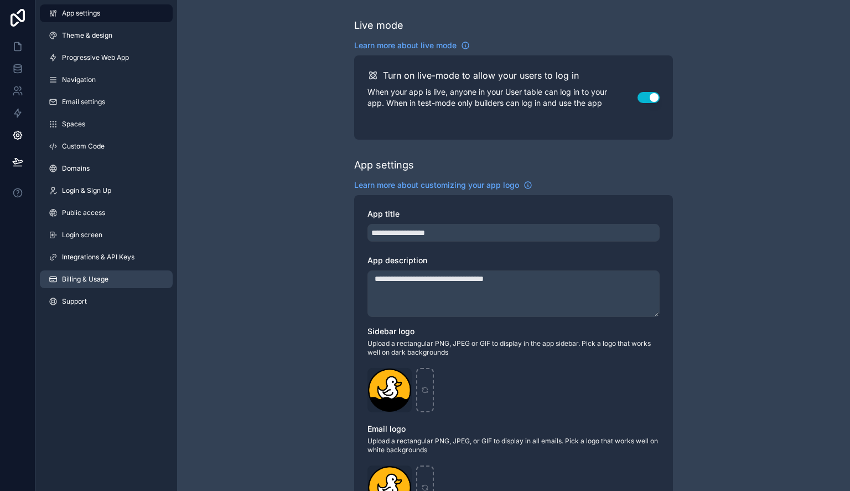
click at [85, 279] on span "Billing & Usage" at bounding box center [85, 279] width 47 height 9
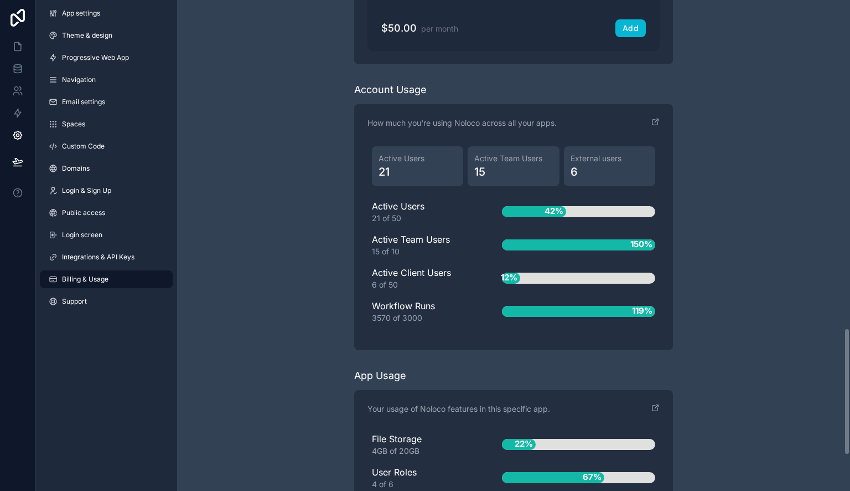
scroll to position [1264, 0]
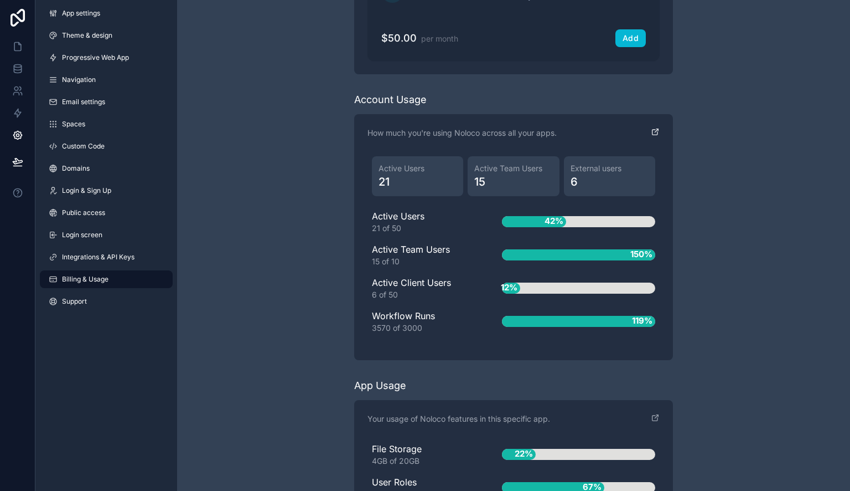
click at [654, 130] on icon "scrollable content" at bounding box center [655, 131] width 9 height 9
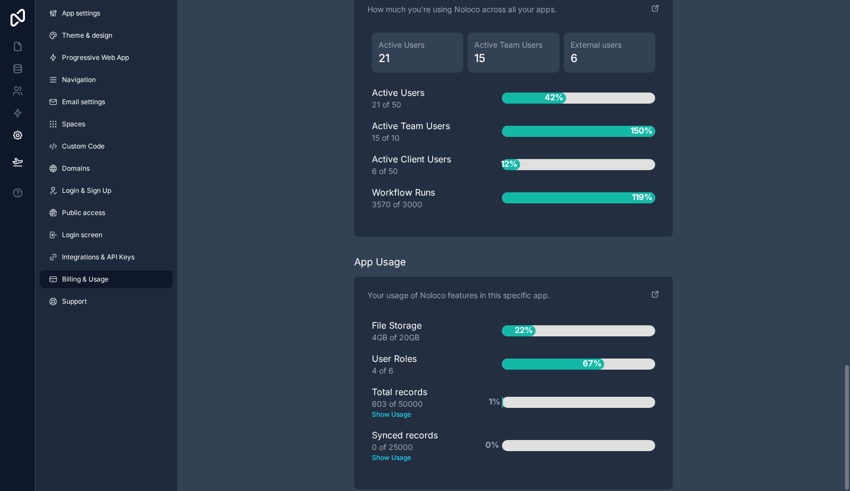
scroll to position [1401, 0]
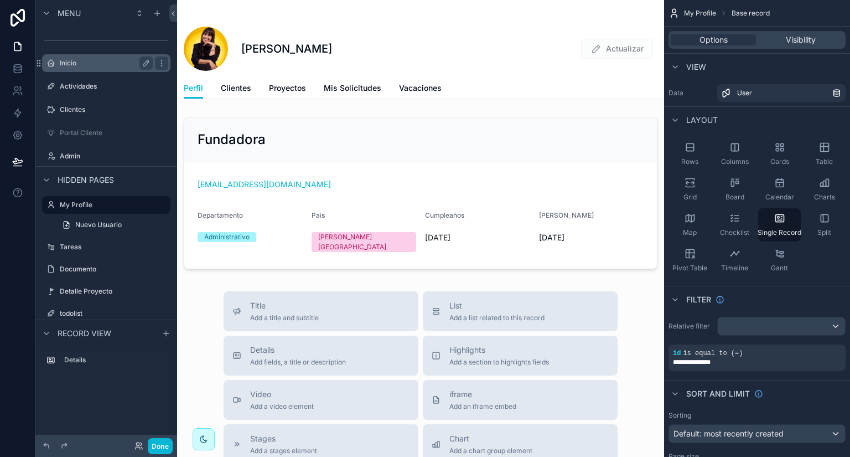
click at [118, 64] on label "Inicio" at bounding box center [104, 63] width 89 height 9
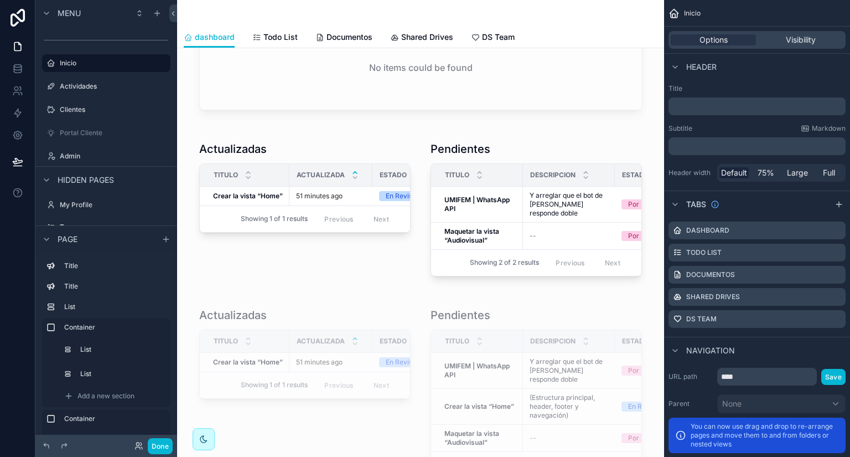
scroll to position [689, 0]
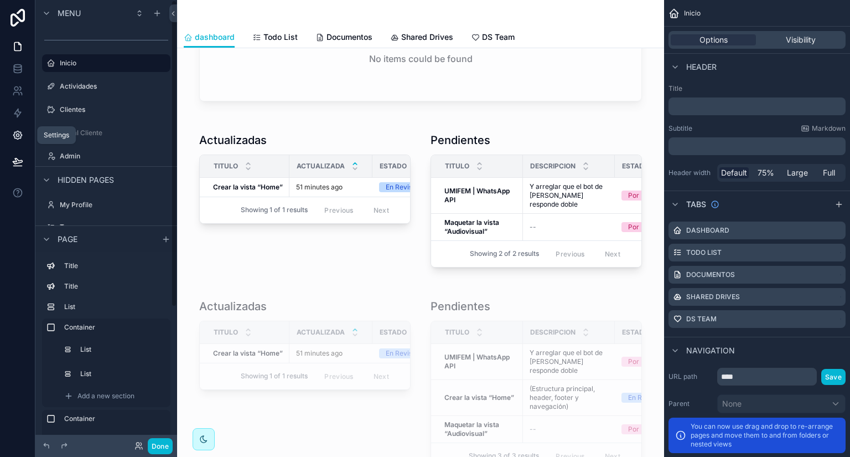
click at [9, 134] on link at bounding box center [17, 135] width 35 height 22
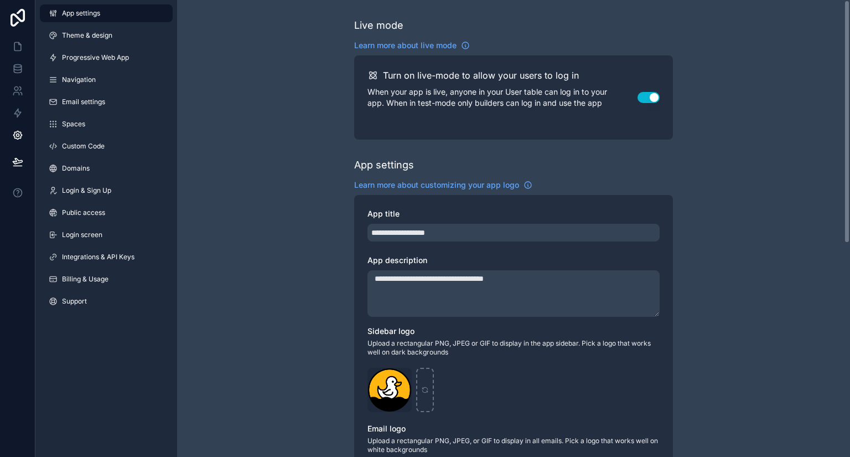
click at [261, 104] on div "**********" at bounding box center [513, 428] width 673 height 857
click at [105, 273] on link "Billing & Usage" at bounding box center [106, 279] width 133 height 18
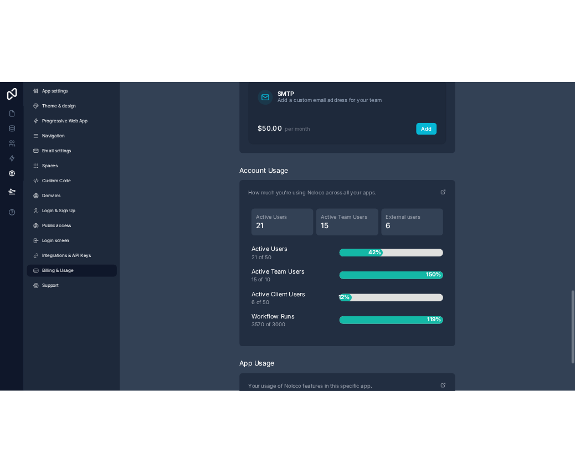
scroll to position [1274, 0]
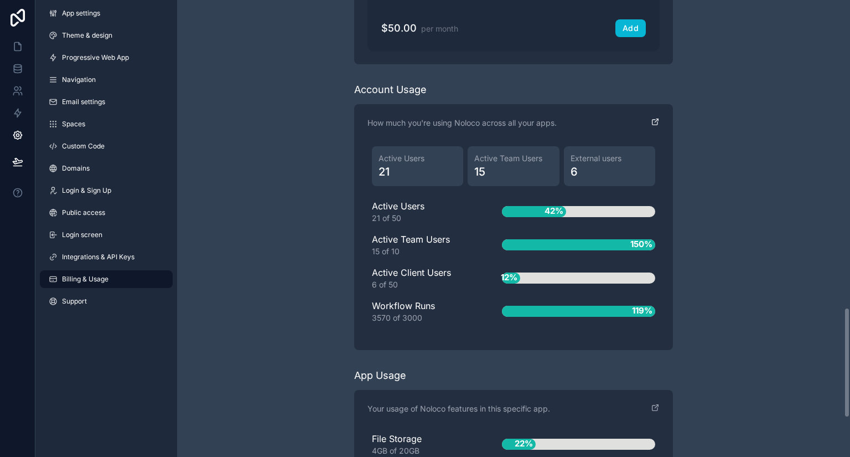
click at [655, 118] on icon "scrollable content" at bounding box center [655, 121] width 9 height 9
